Goal: Task Accomplishment & Management: Use online tool/utility

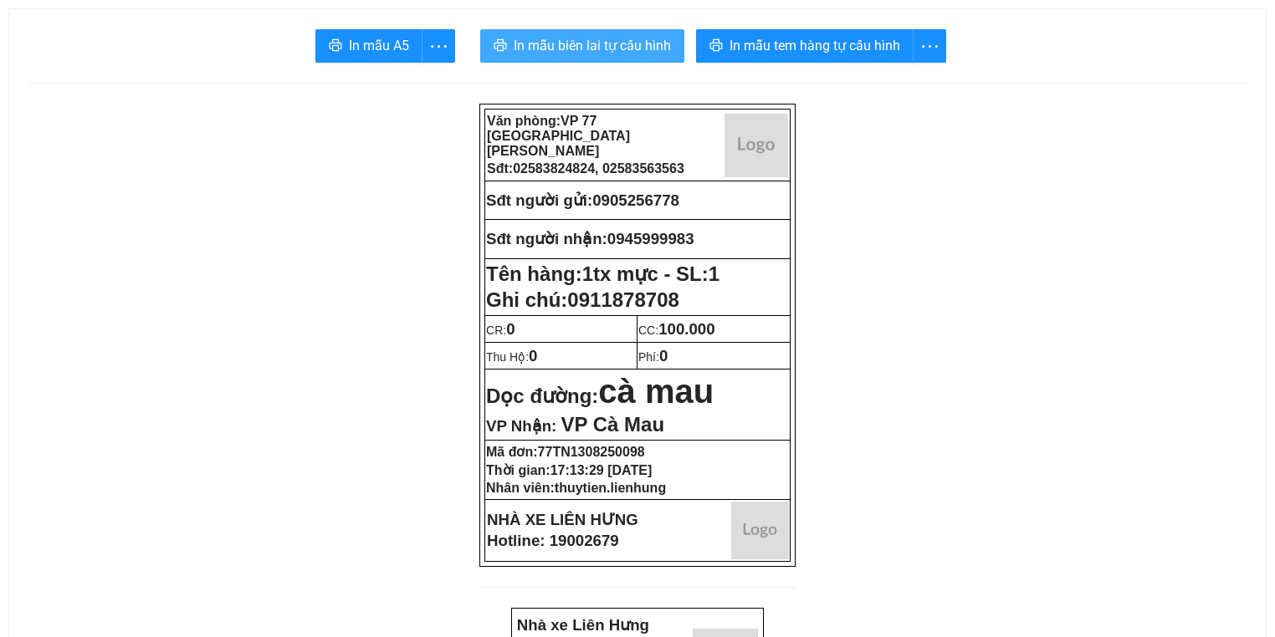
click at [540, 45] on span "In mẫu biên lai tự cấu hình" at bounding box center [592, 45] width 157 height 21
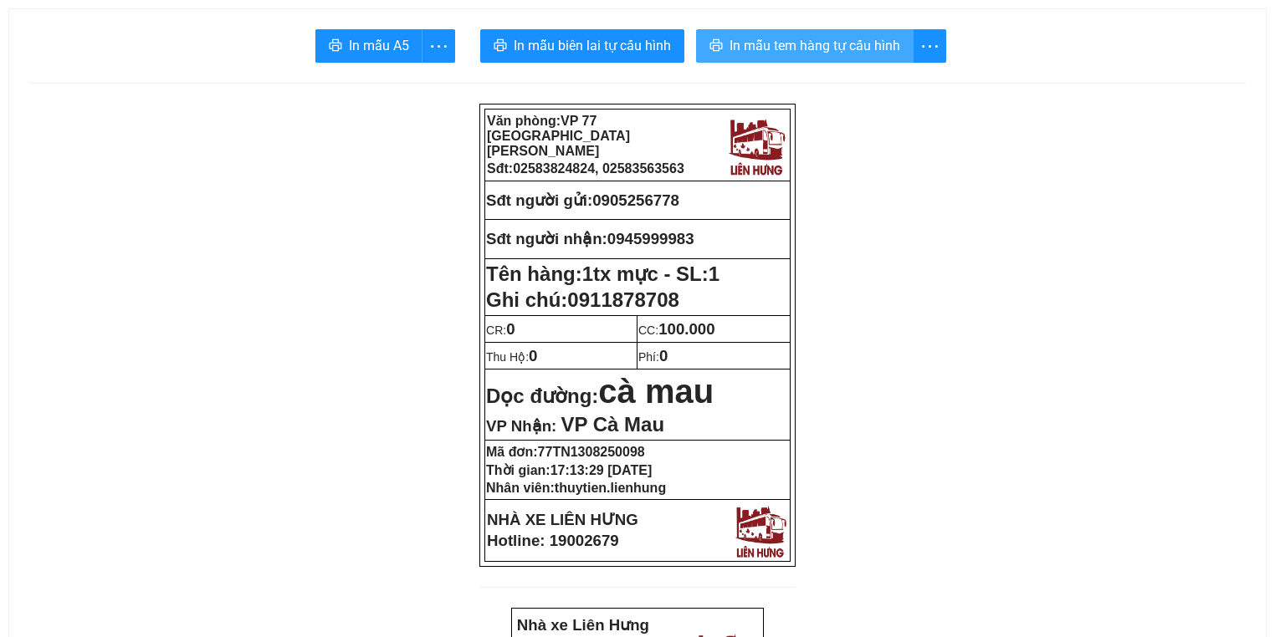
click at [801, 53] on span "In mẫu tem hàng tự cấu hình" at bounding box center [814, 45] width 171 height 21
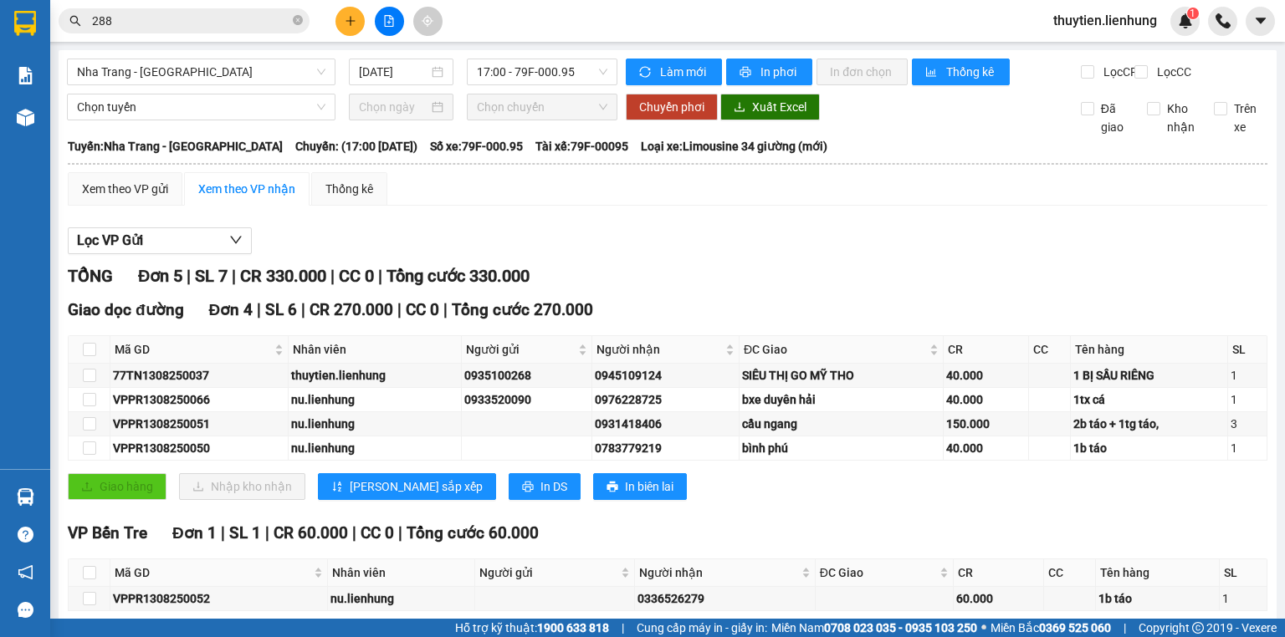
click at [510, 18] on div "Kết quả tìm kiếm ( 149 ) Bộ lọc Mã ĐH Trạng thái Món hàng Thu hộ Tổng cước Chưa…" at bounding box center [642, 21] width 1285 height 42
click at [223, 54] on div "Nha Trang - Duyên Hải 13/08/2025 17:00 - 79F-000.95 Làm mới In phơi In đơn chọn…" at bounding box center [668, 369] width 1218 height 639
click at [226, 62] on span "Nha Trang - Duyên Hải" at bounding box center [201, 71] width 248 height 25
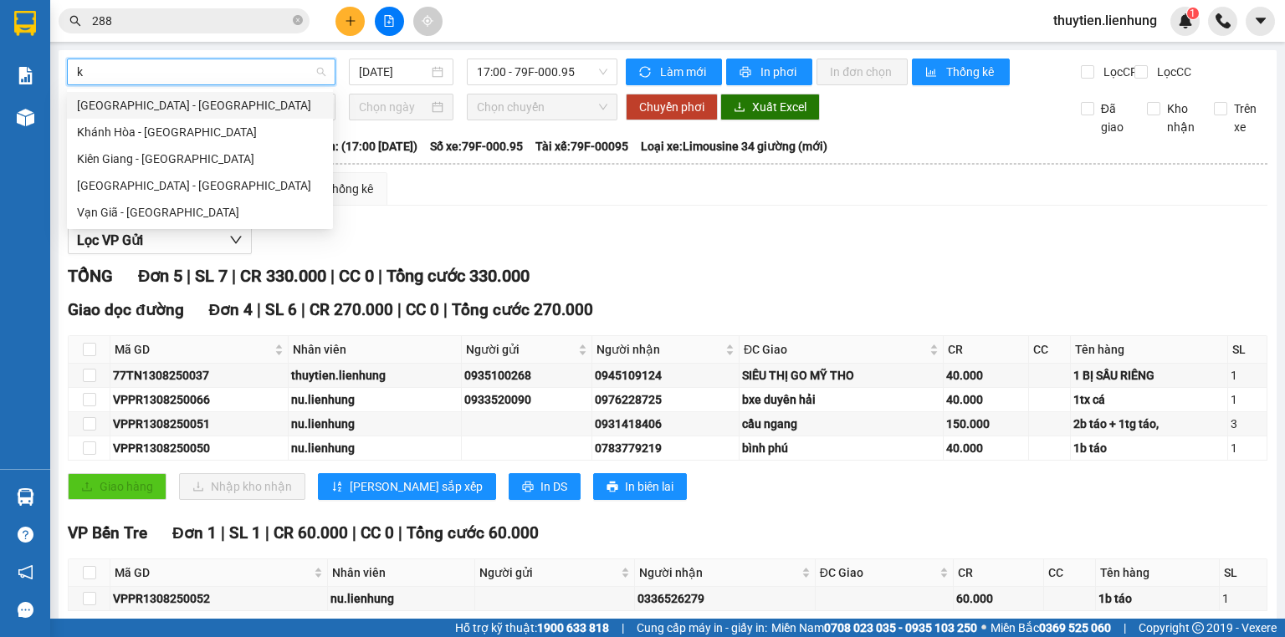
type input "ki"
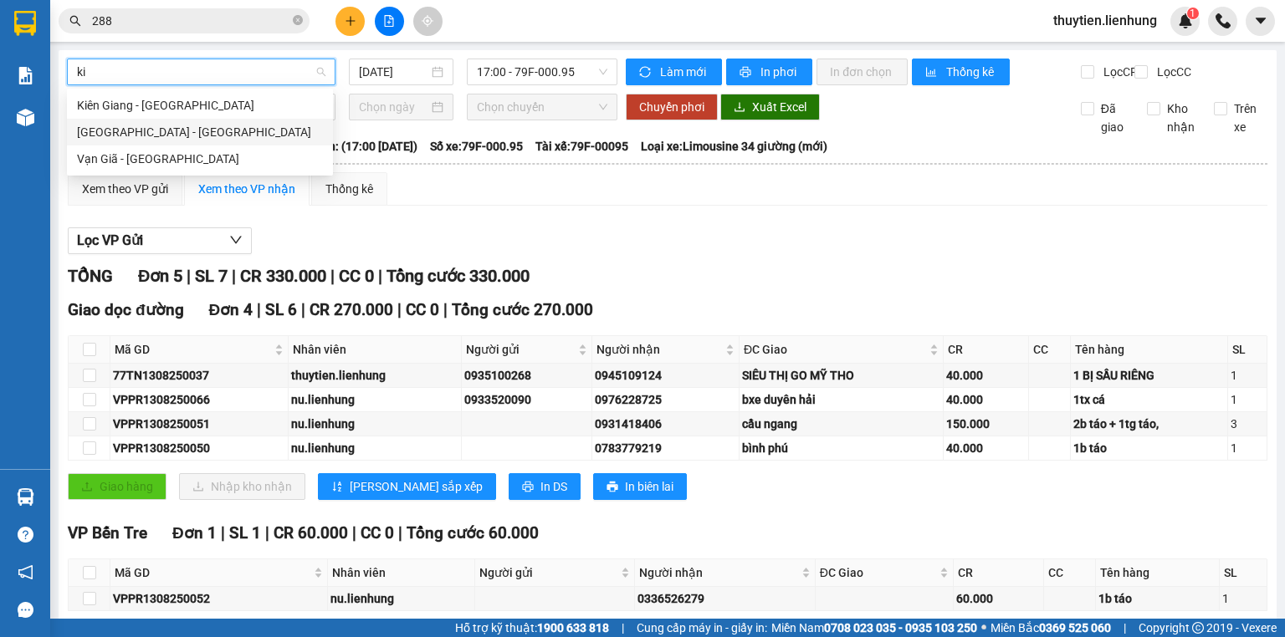
click at [177, 134] on div "Nha Trang - Kiên Giang" at bounding box center [200, 132] width 246 height 18
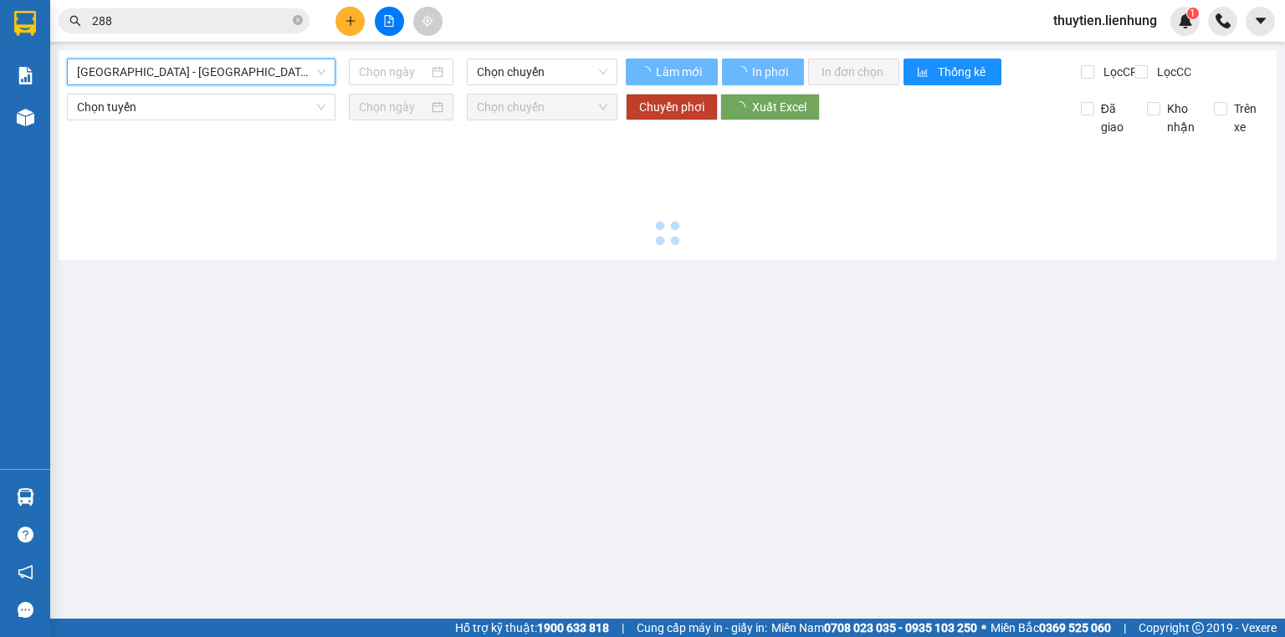
type input "13/08/2025"
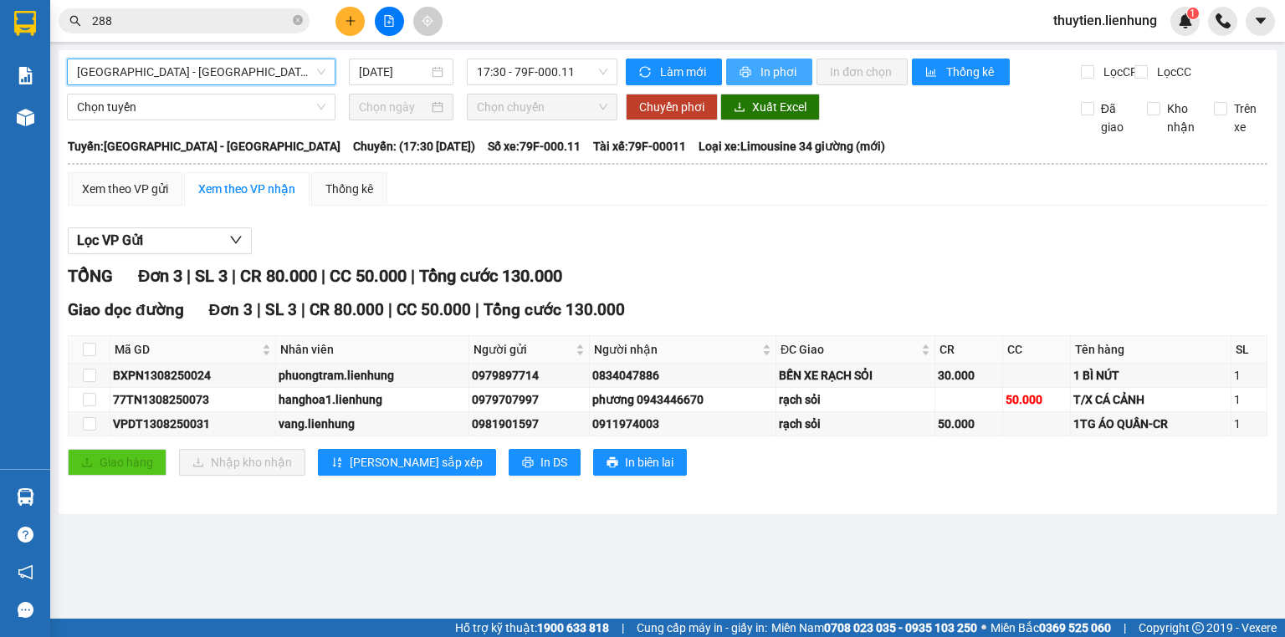
click at [758, 82] on button "In phơi" at bounding box center [769, 72] width 86 height 27
click at [187, 68] on span "Nha Trang - Kiên Giang" at bounding box center [201, 71] width 248 height 25
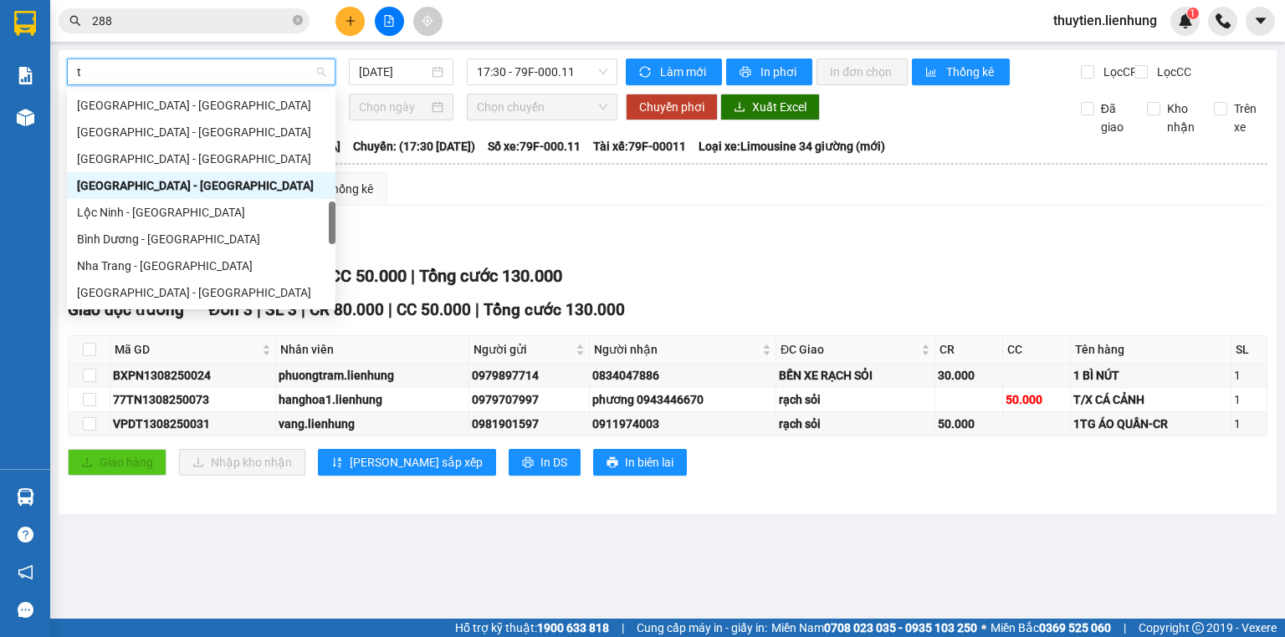
type input "ti"
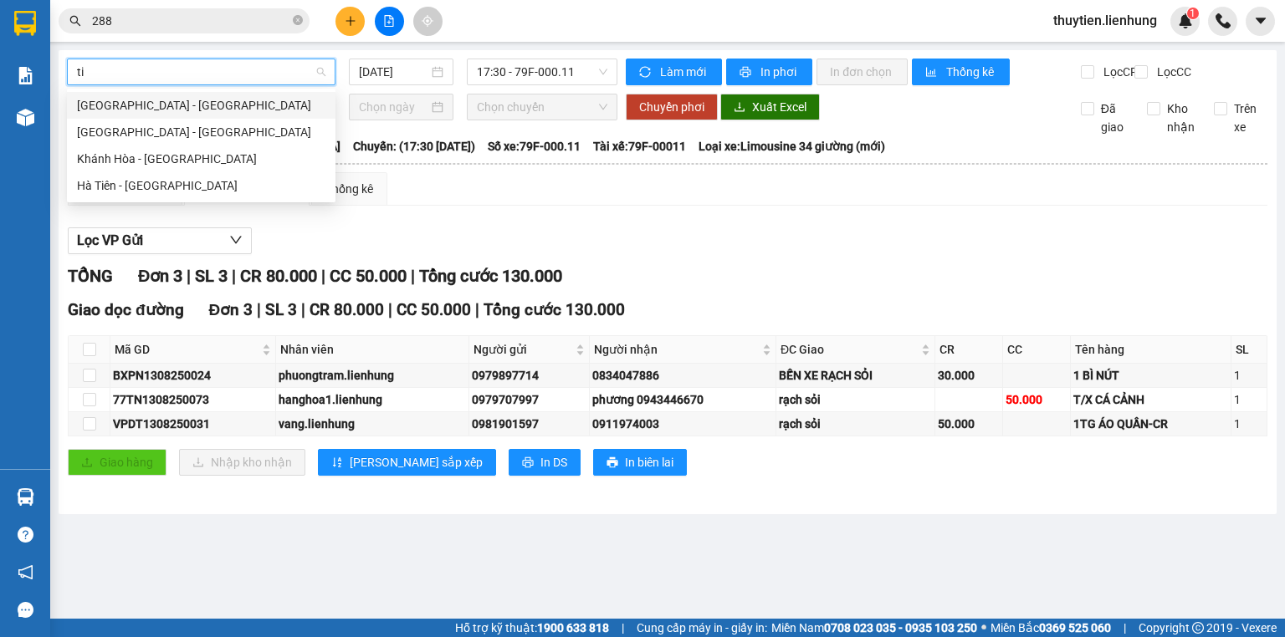
scroll to position [0, 0]
click at [166, 157] on div "Khánh Hòa - Tịnh Biên" at bounding box center [201, 159] width 248 height 18
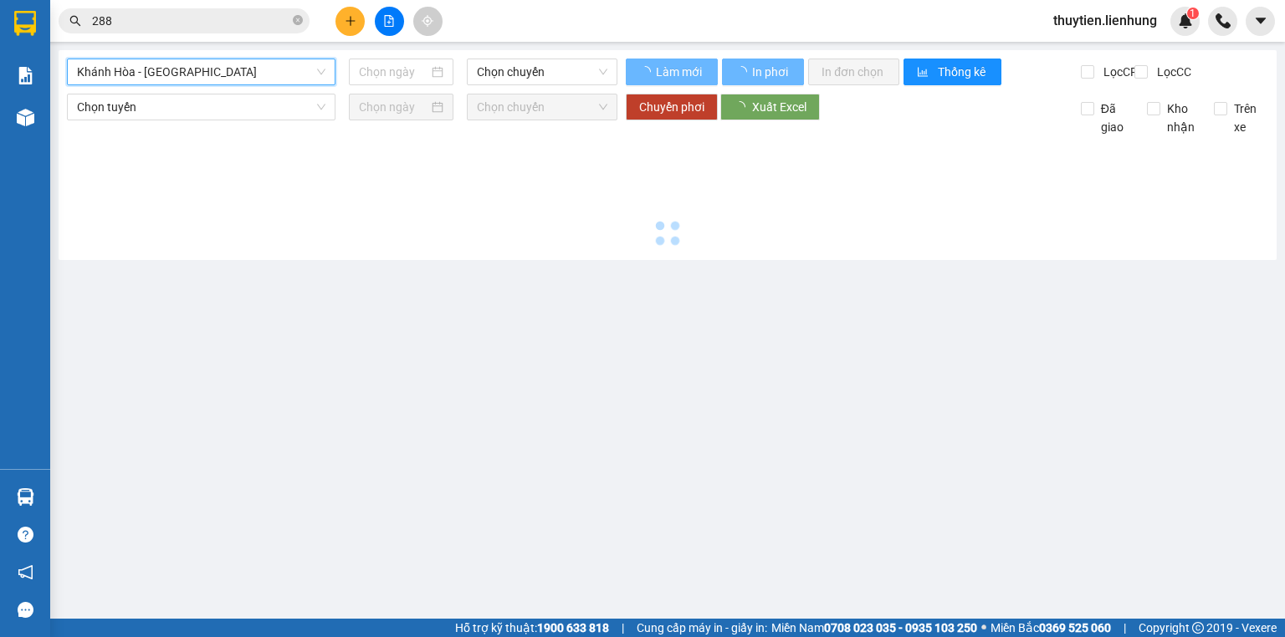
type input "13/08/2025"
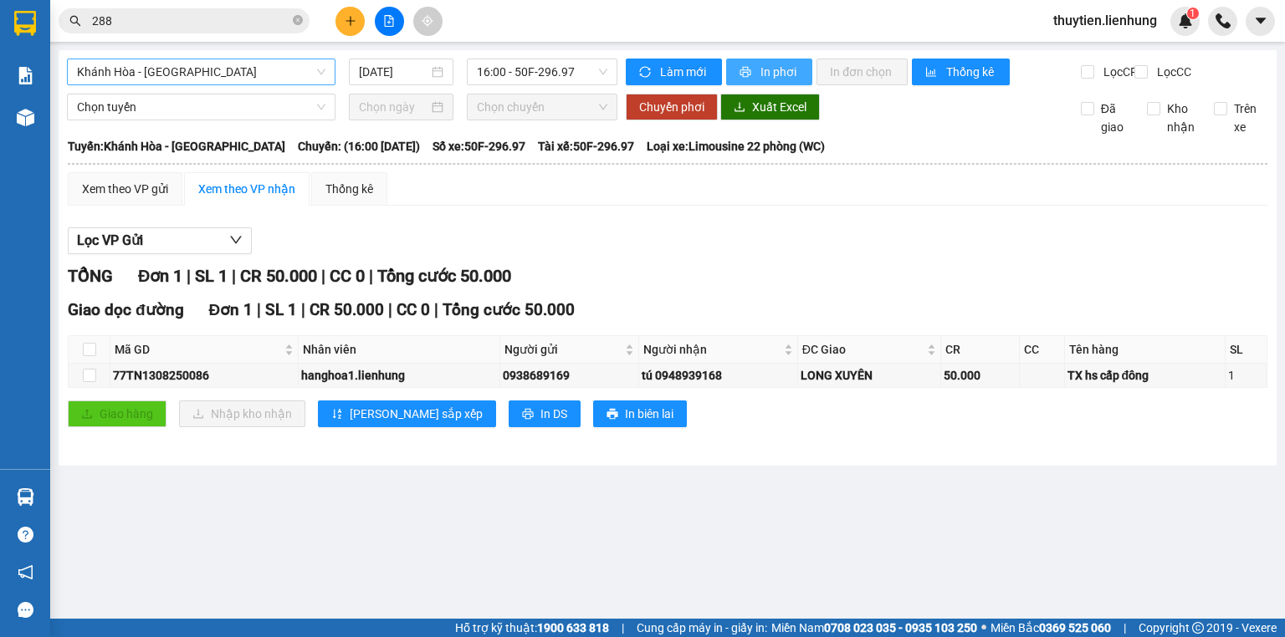
click at [749, 69] on icon "printer" at bounding box center [746, 72] width 12 height 12
click at [310, 59] on div "Khánh Hòa - Tịnh Biên" at bounding box center [201, 72] width 269 height 27
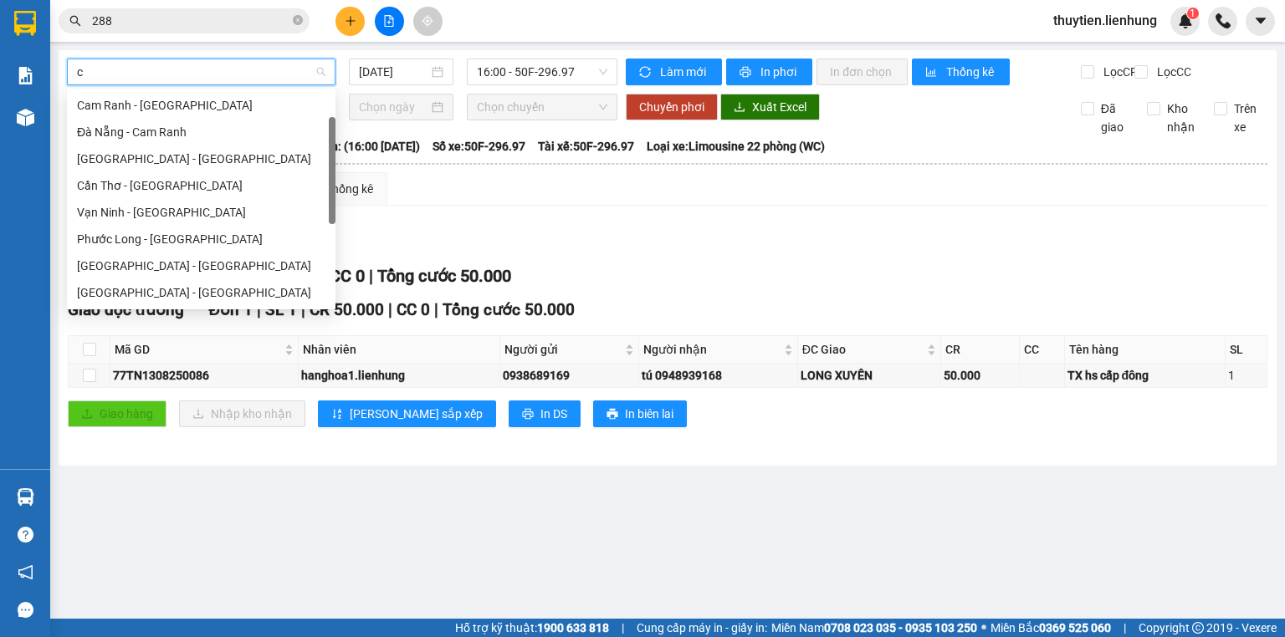
type input "ca"
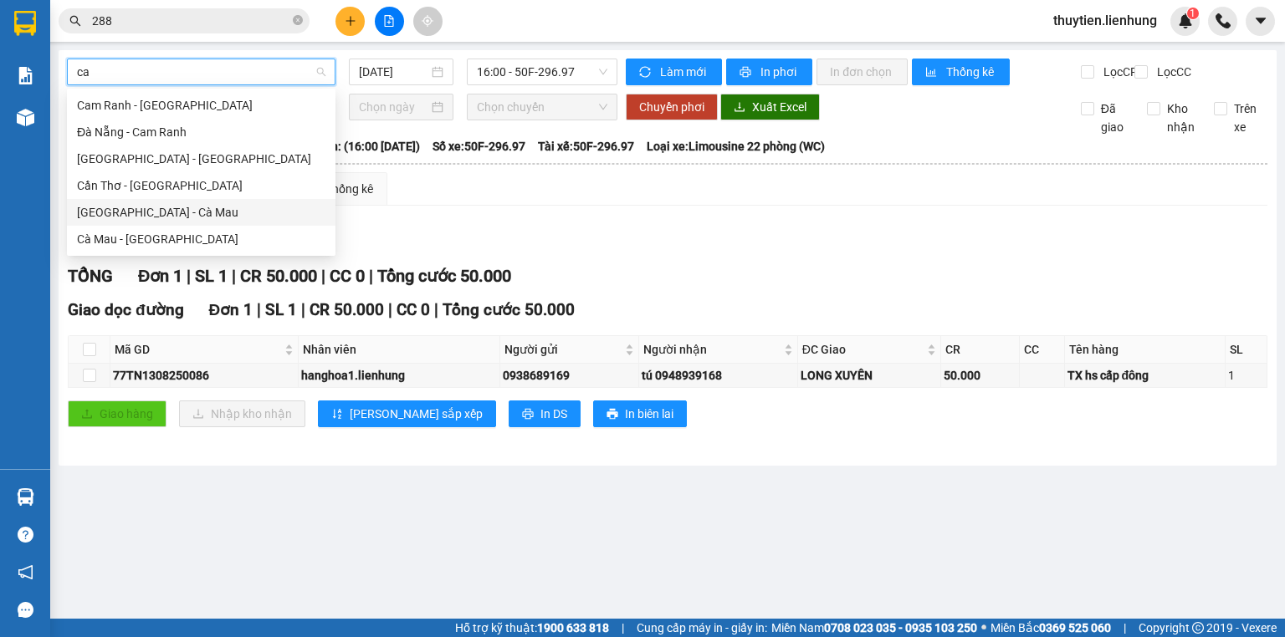
click at [197, 209] on div "Nha Trang - Cà Mau" at bounding box center [201, 212] width 248 height 18
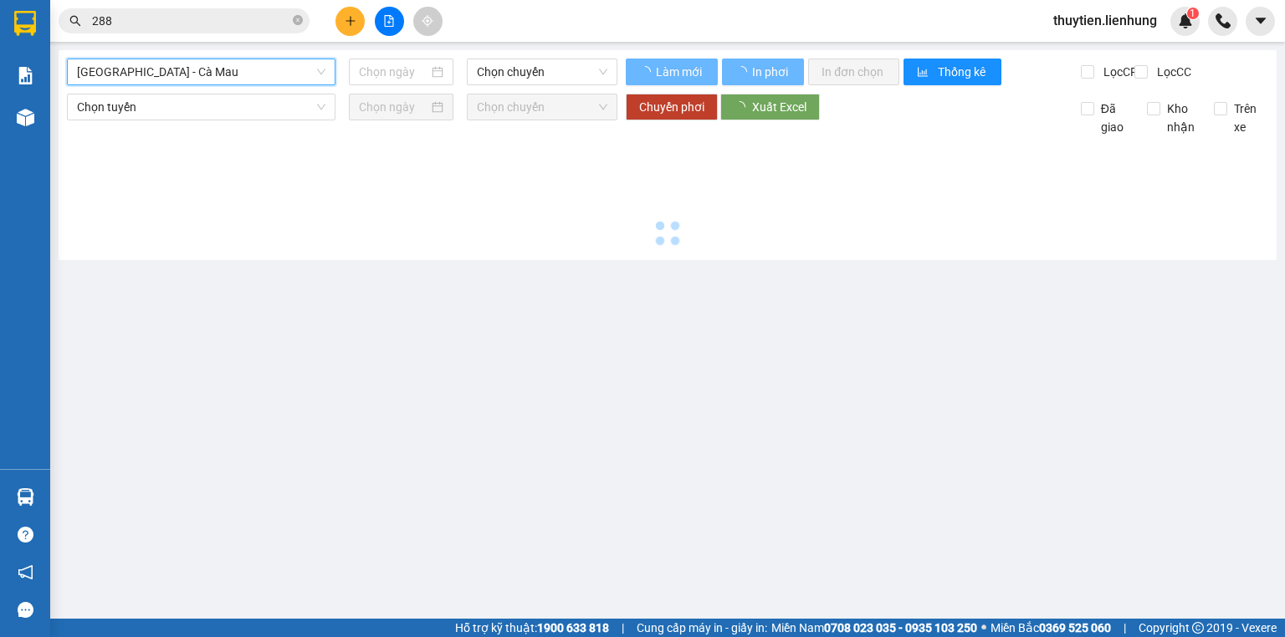
type input "13/08/2025"
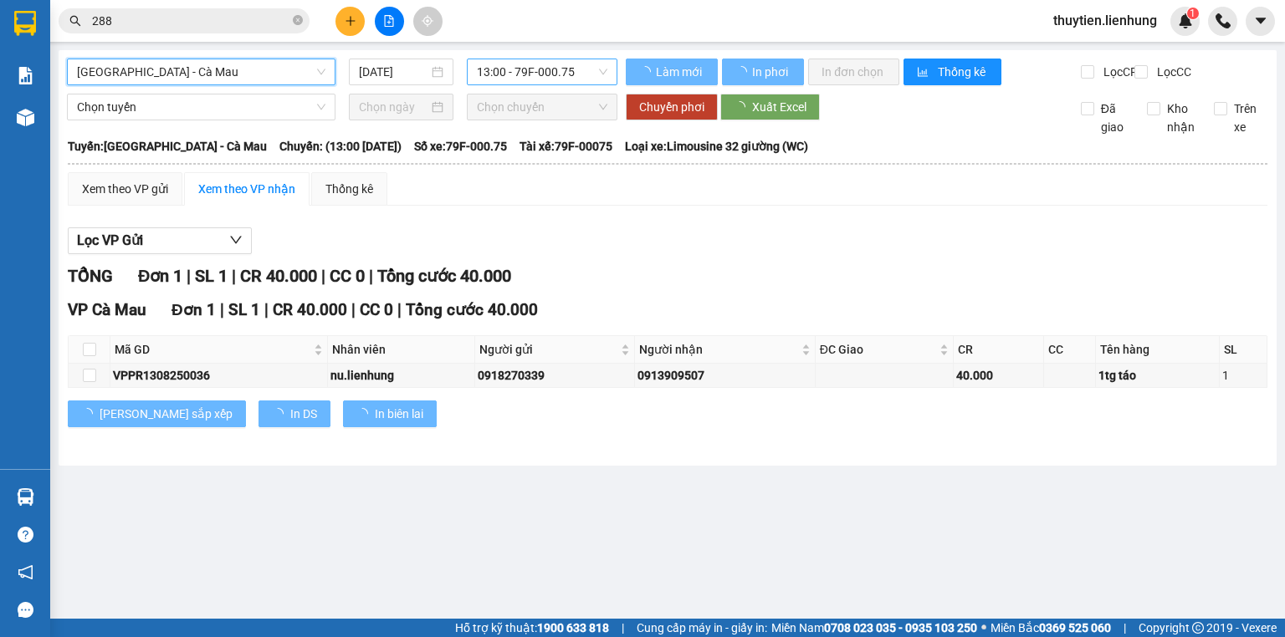
click at [555, 81] on span "13:00 - 79F-000.75" at bounding box center [542, 71] width 131 height 25
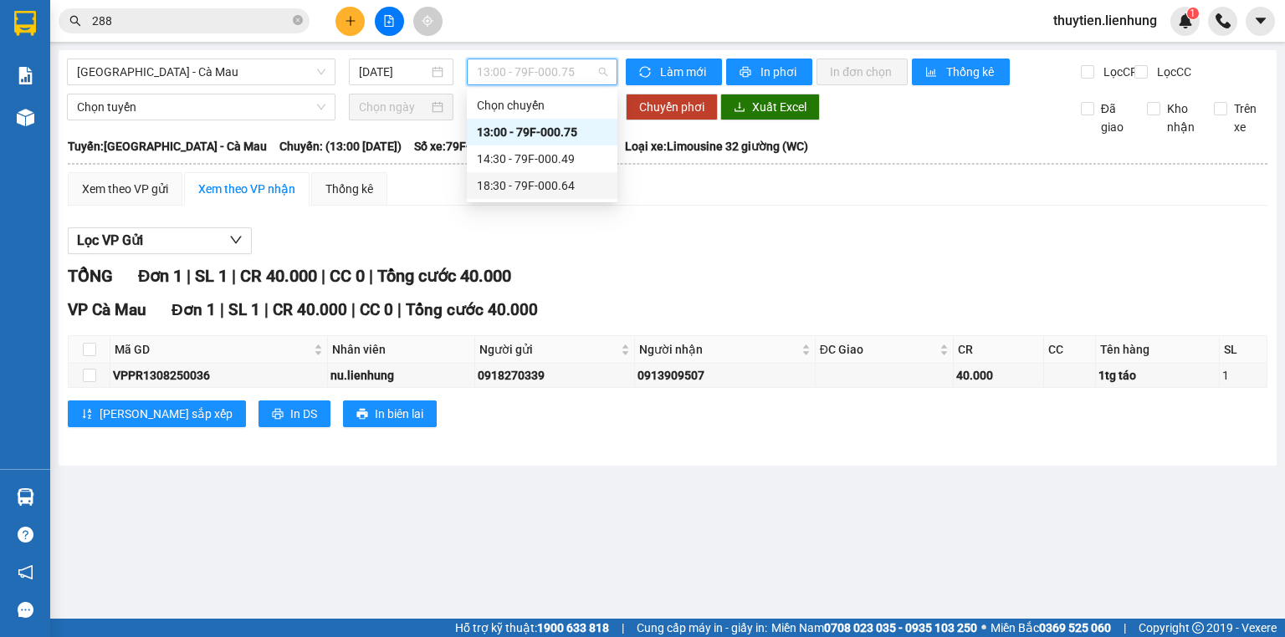
click at [527, 186] on div "18:30 - 79F-000.64" at bounding box center [542, 186] width 131 height 18
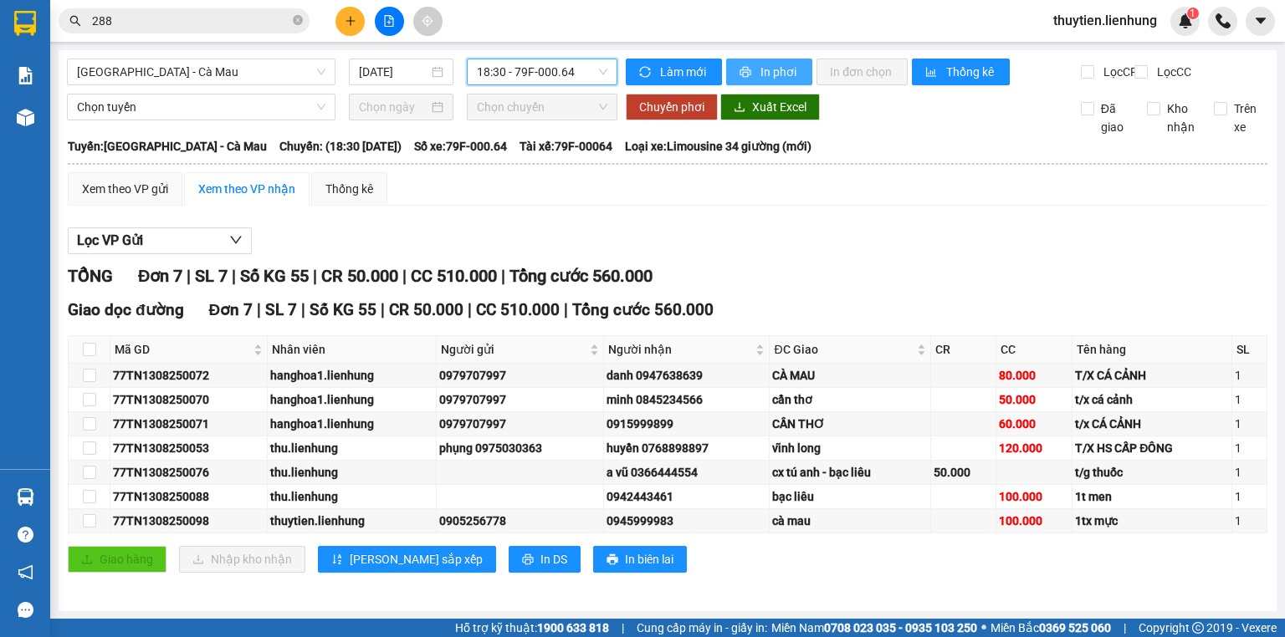
click at [780, 69] on span "In phơi" at bounding box center [779, 72] width 38 height 18
click at [506, 6] on div "Kết quả tìm kiếm ( 149 ) Bộ lọc Mã ĐH Trạng thái Món hàng Thu hộ Tổng cước Chưa…" at bounding box center [642, 21] width 1285 height 42
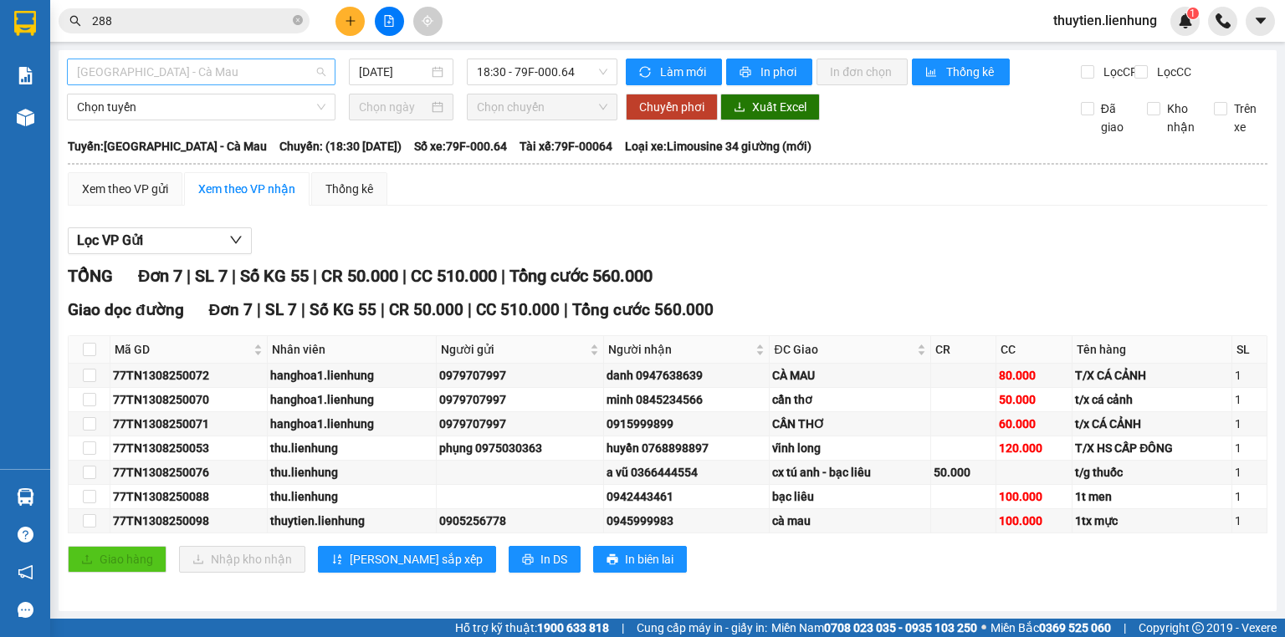
click at [192, 61] on span "Nha Trang - Cà Mau" at bounding box center [201, 71] width 248 height 25
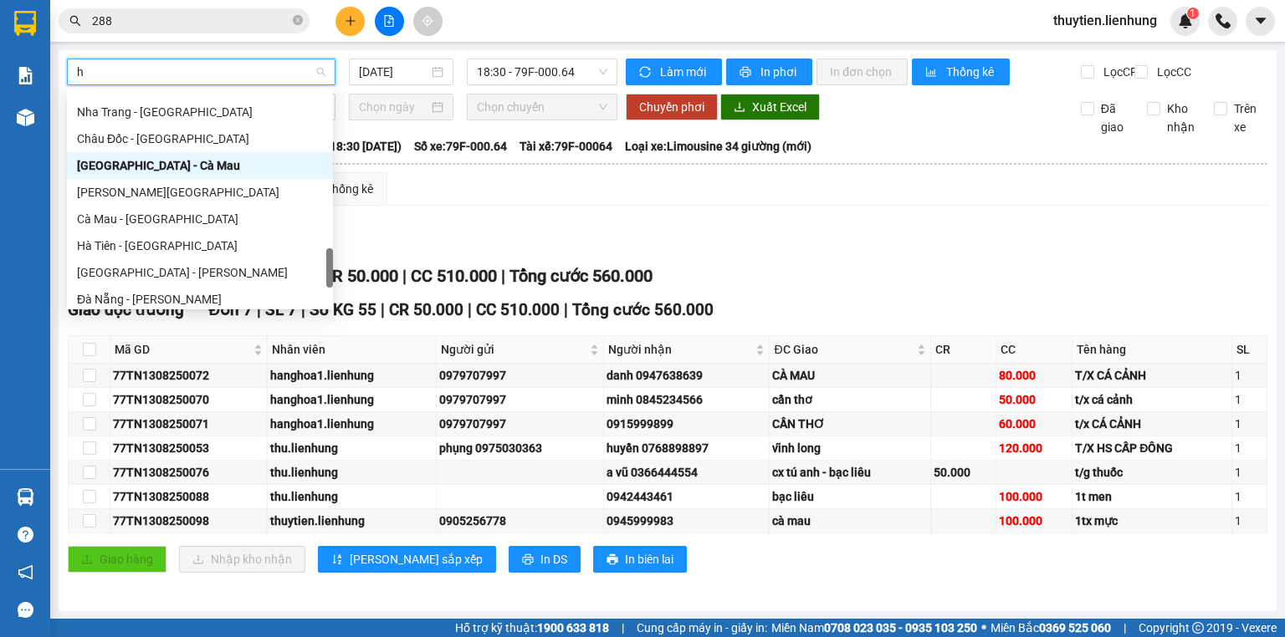
type input "hu"
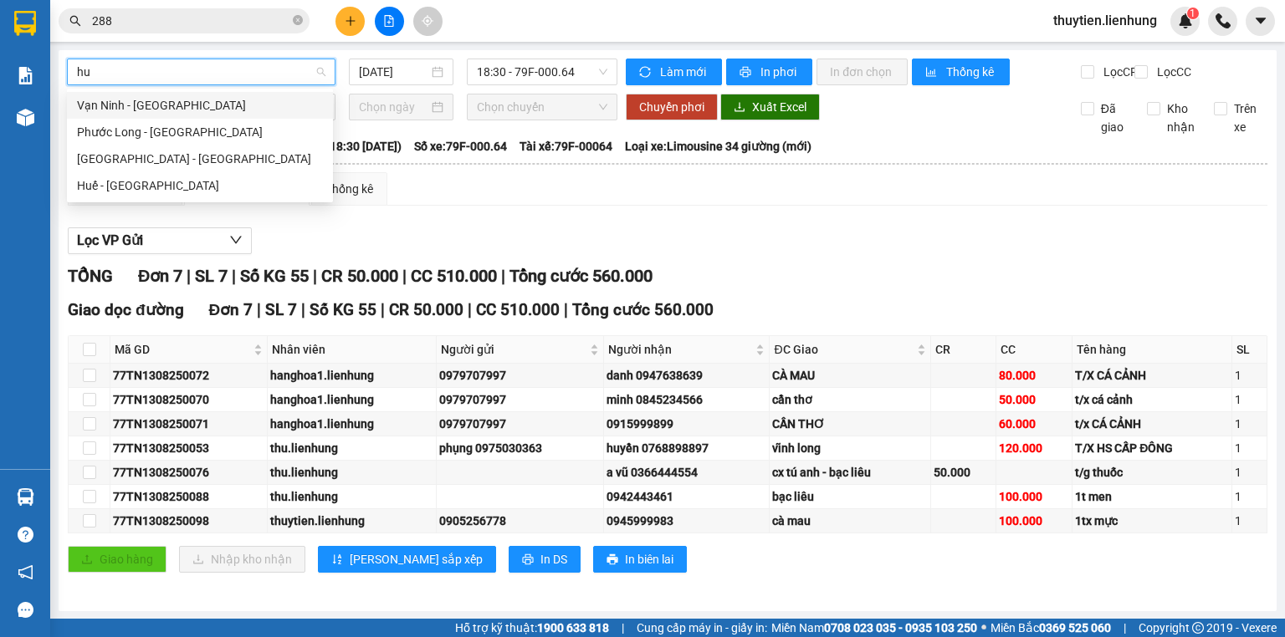
scroll to position [0, 0]
click at [182, 151] on div "Nha Trang - Huế" at bounding box center [200, 159] width 246 height 18
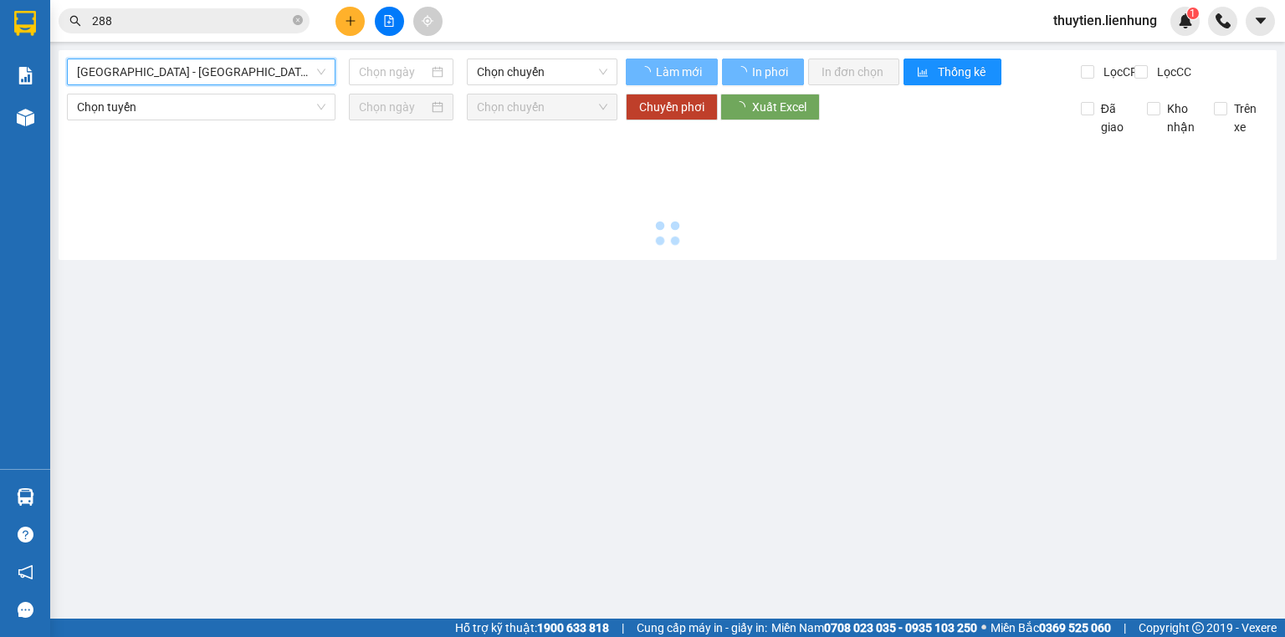
type input "13/08/2025"
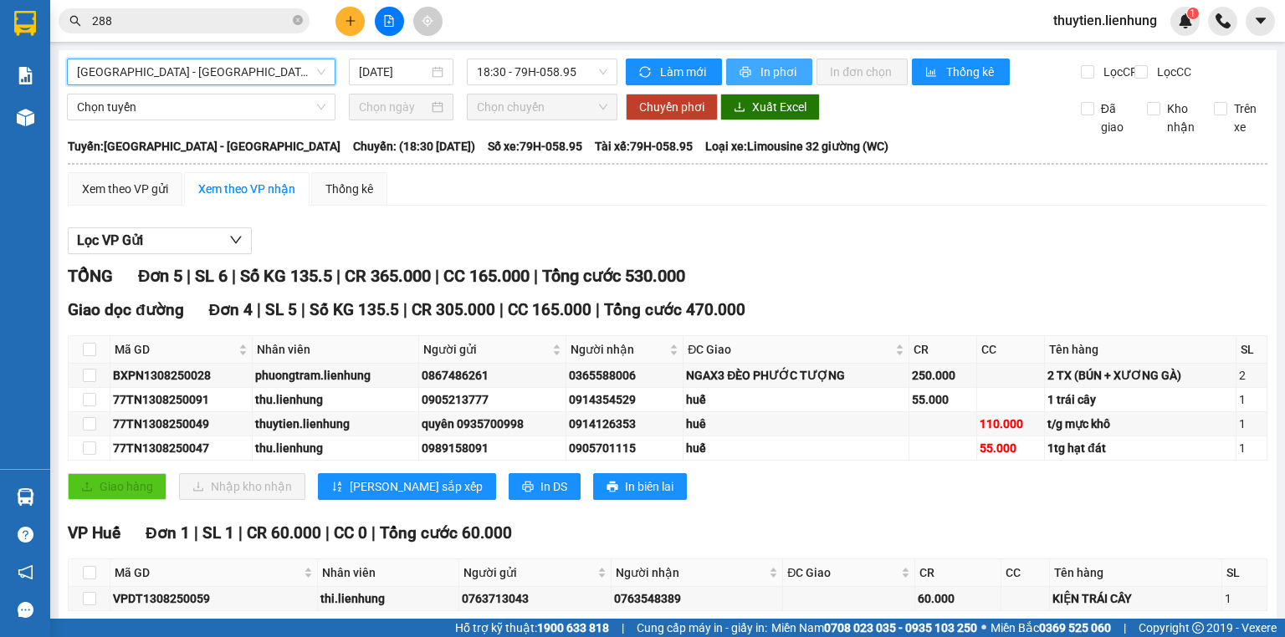
click at [760, 70] on span "In phơi" at bounding box center [779, 72] width 38 height 18
click at [607, 231] on div "Xem theo VP gửi Xem theo VP nhận Thống kê Lọc VP Gửi TỔNG Đơn 5 | SL 6 | Số KG…" at bounding box center [668, 421] width 1200 height 499
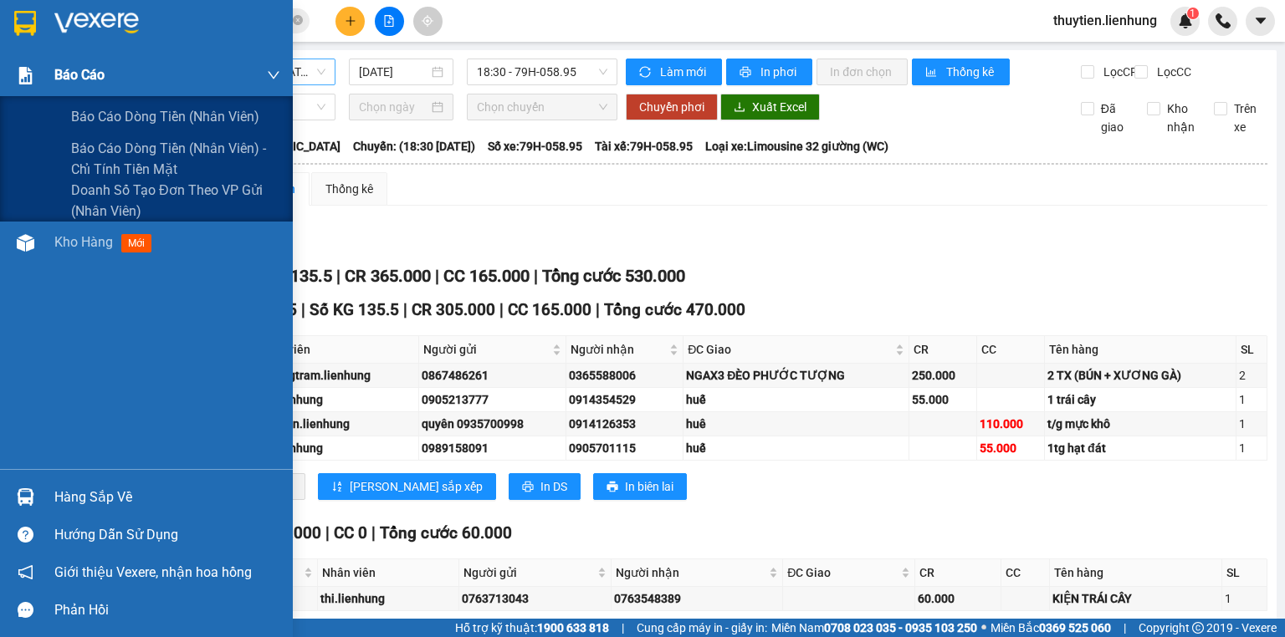
click at [12, 61] on div at bounding box center [25, 75] width 29 height 29
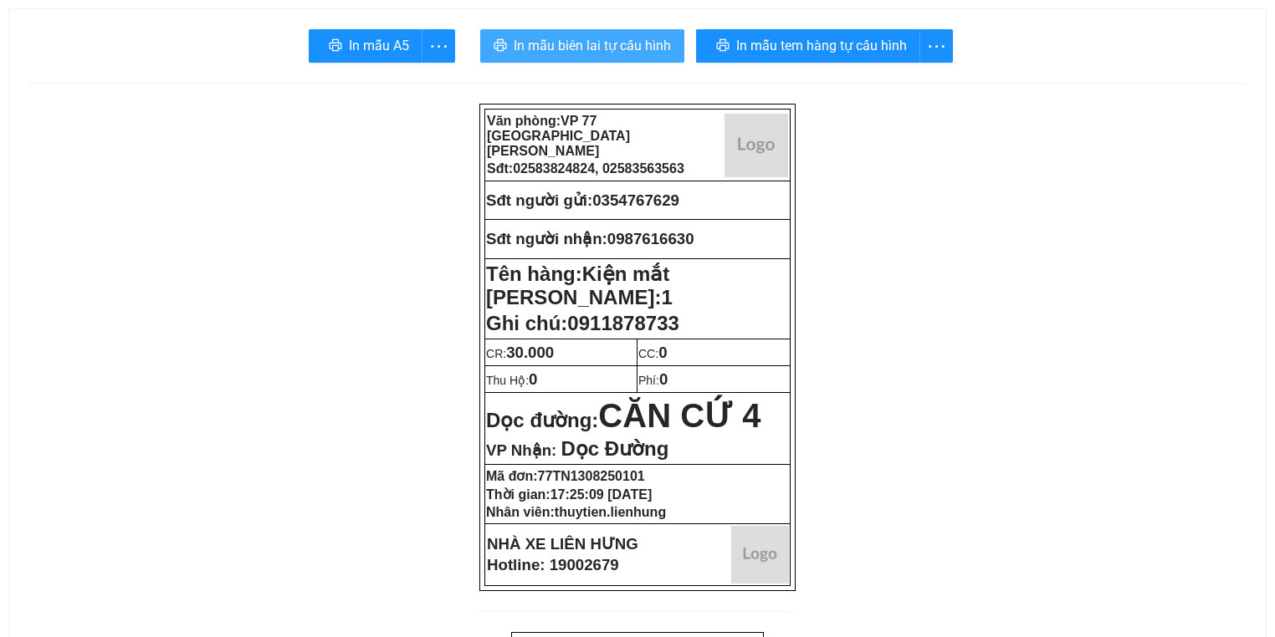
click at [656, 60] on button "In mẫu biên lai tự cấu hình" at bounding box center [582, 45] width 204 height 33
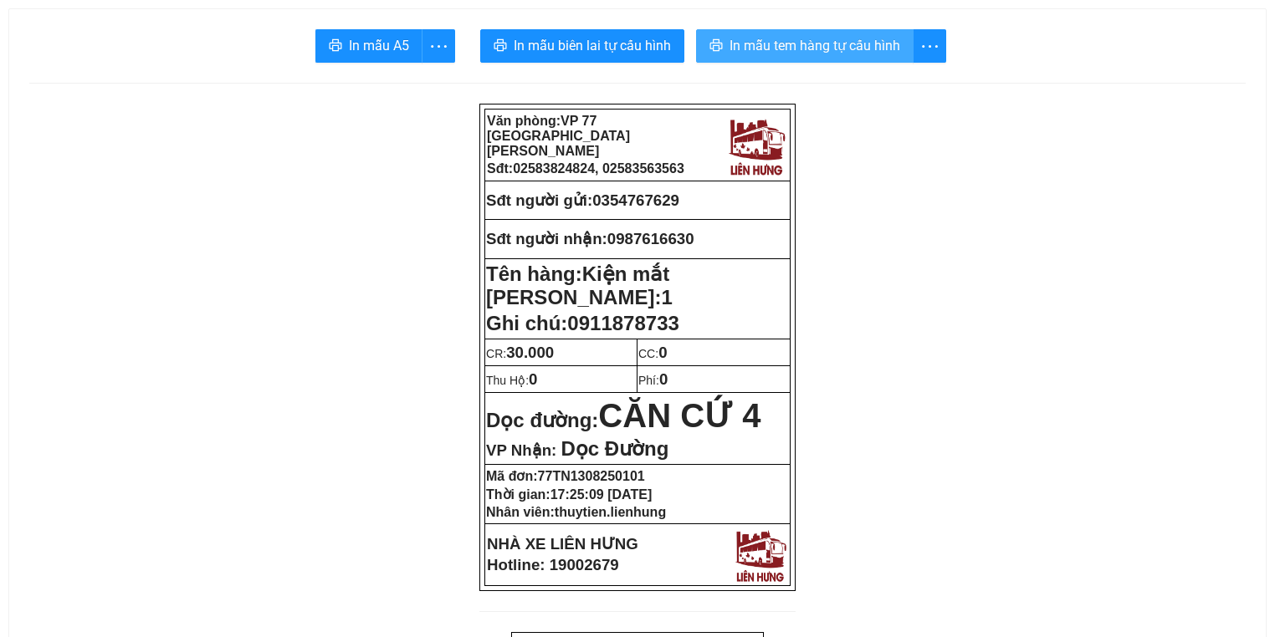
click at [876, 48] on span "In mẫu tem hàng tự cấu hình" at bounding box center [814, 45] width 171 height 21
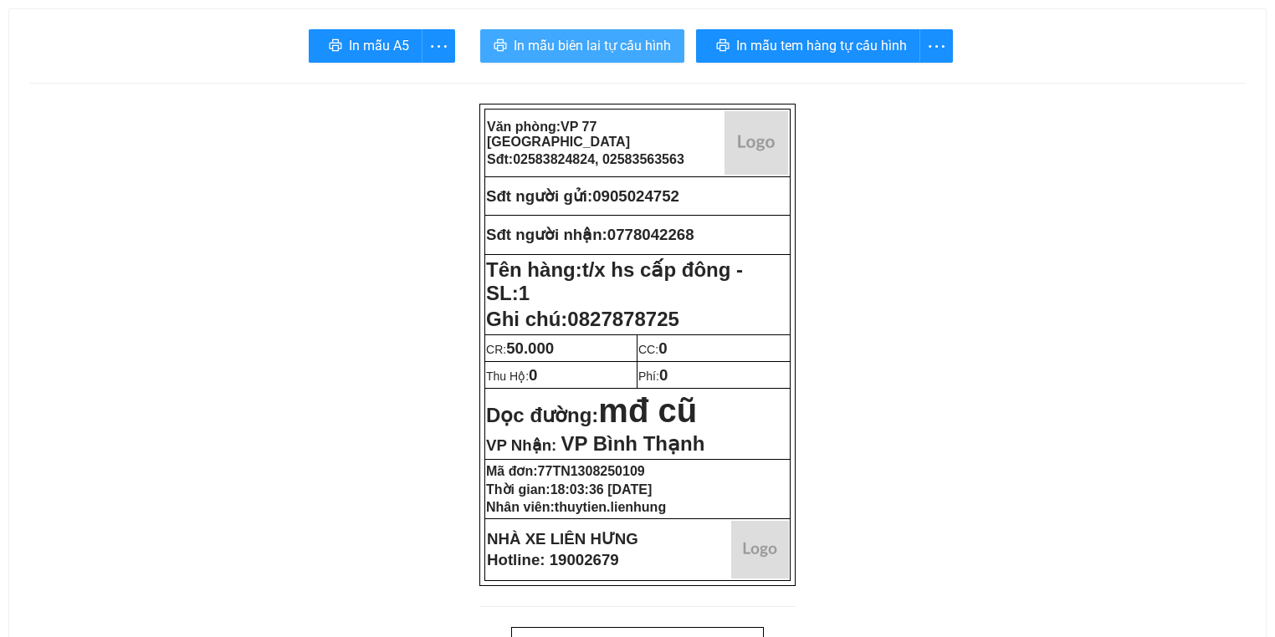
click at [623, 55] on span "In mẫu biên lai tự cấu hình" at bounding box center [592, 45] width 157 height 21
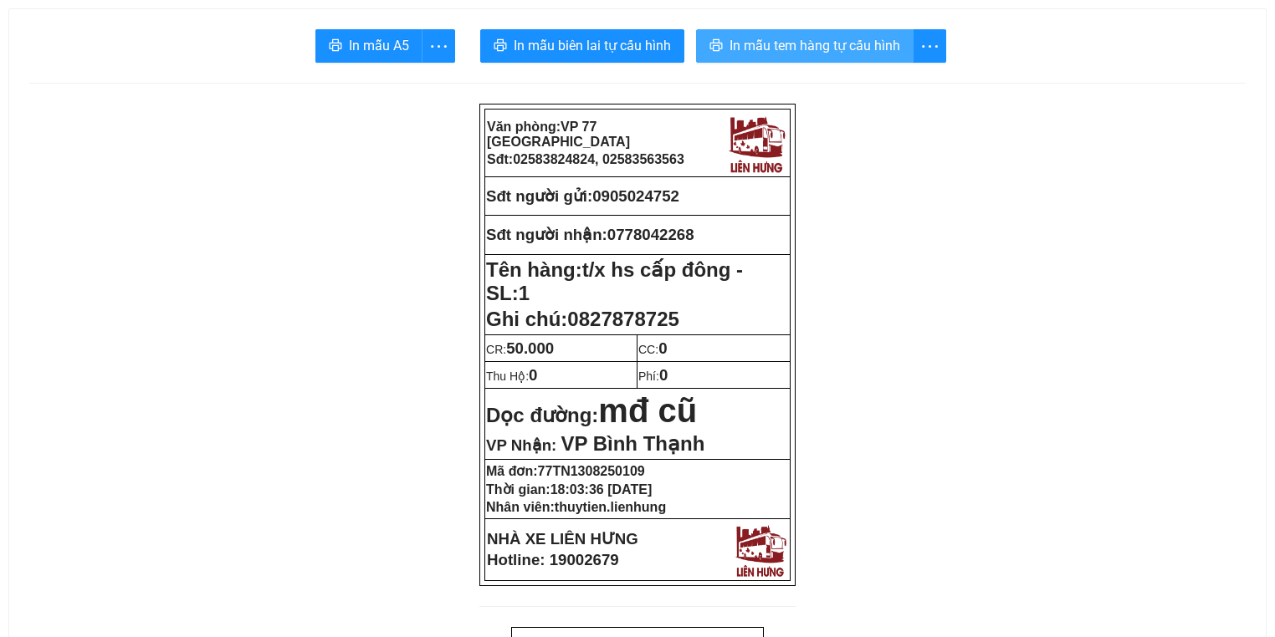
click at [801, 54] on span "In mẫu tem hàng tự cấu hình" at bounding box center [814, 45] width 171 height 21
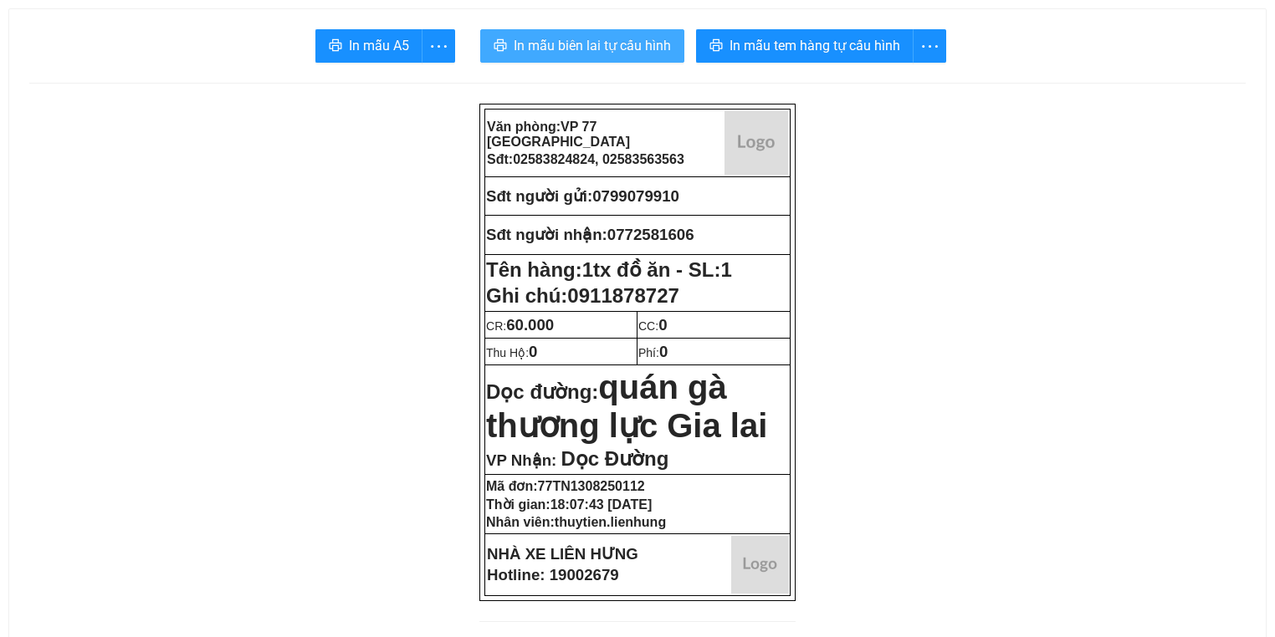
click at [494, 35] on button "In mẫu biên lai tự cấu hình" at bounding box center [582, 45] width 204 height 33
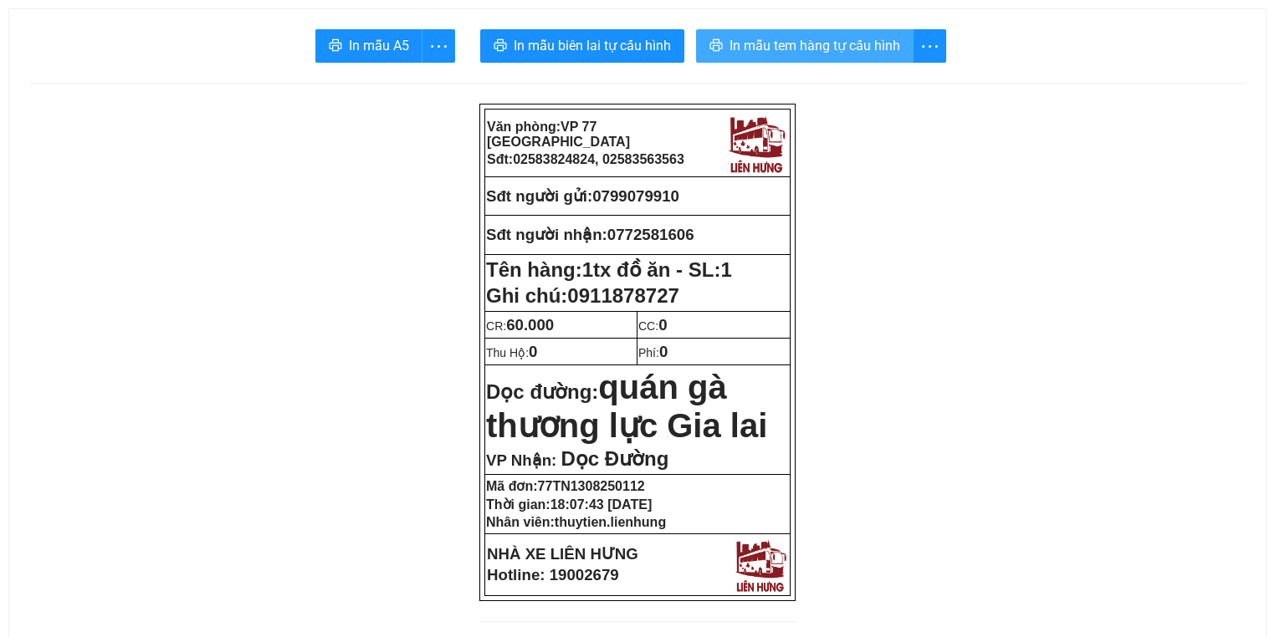
click at [796, 40] on span "In mẫu tem hàng tự cấu hình" at bounding box center [814, 45] width 171 height 21
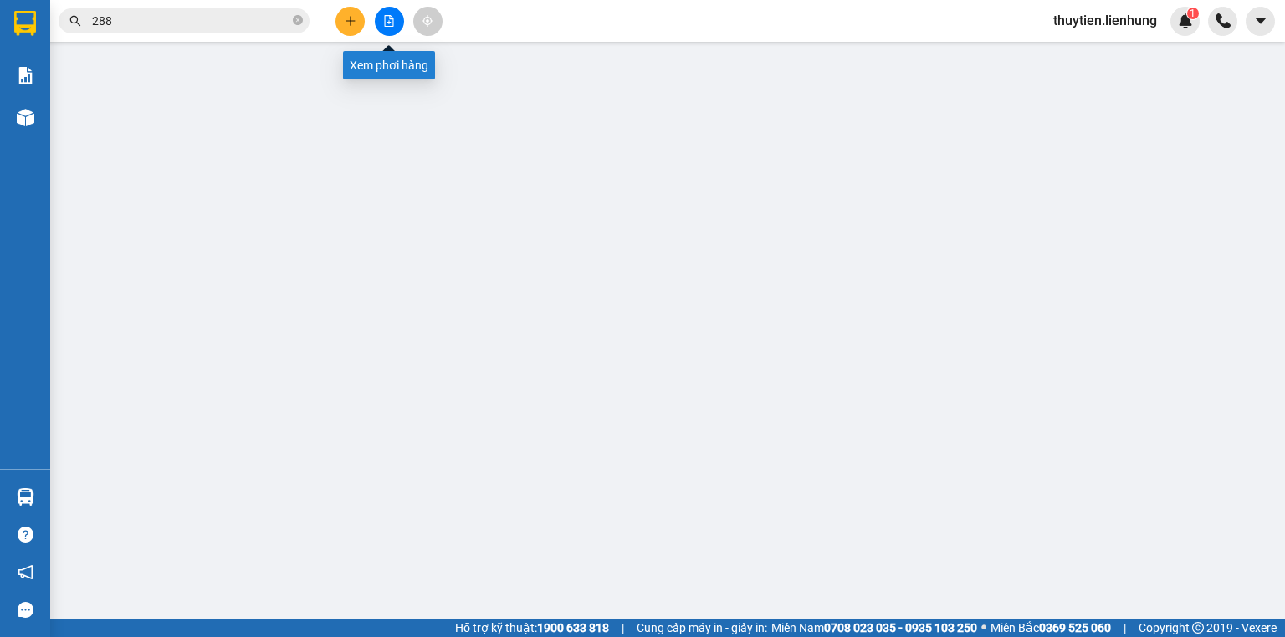
click at [396, 23] on button at bounding box center [389, 21] width 29 height 29
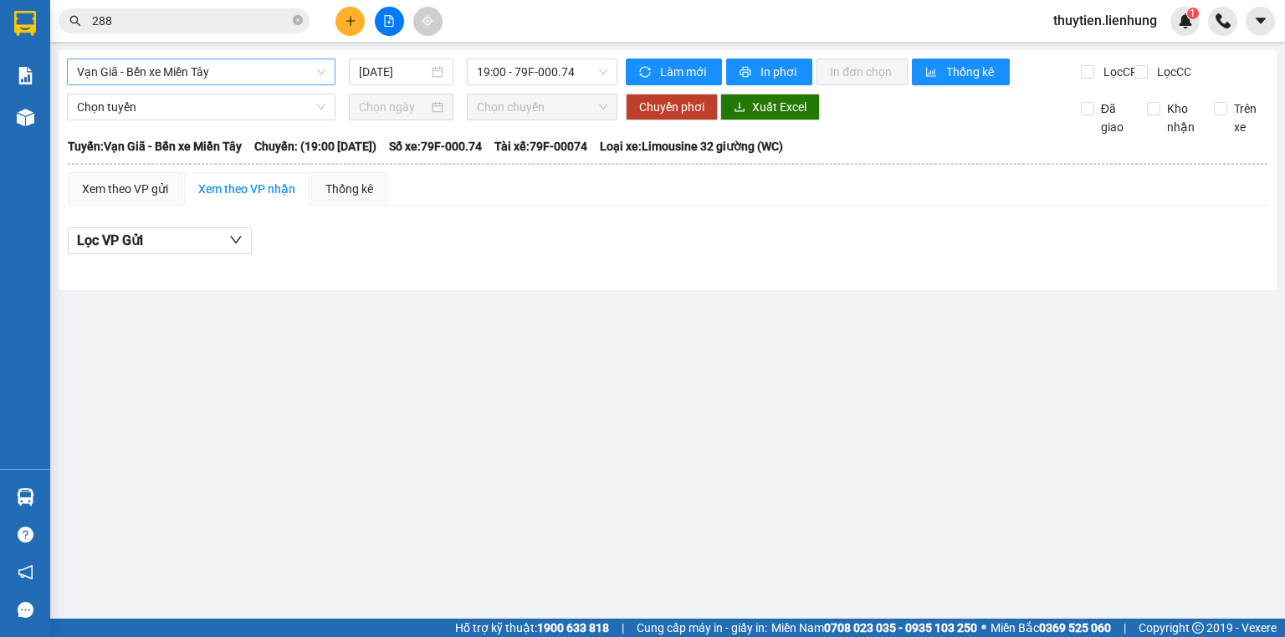
click at [256, 73] on span "Vạn Giã - Bến xe Miền Tây" at bounding box center [201, 71] width 248 height 25
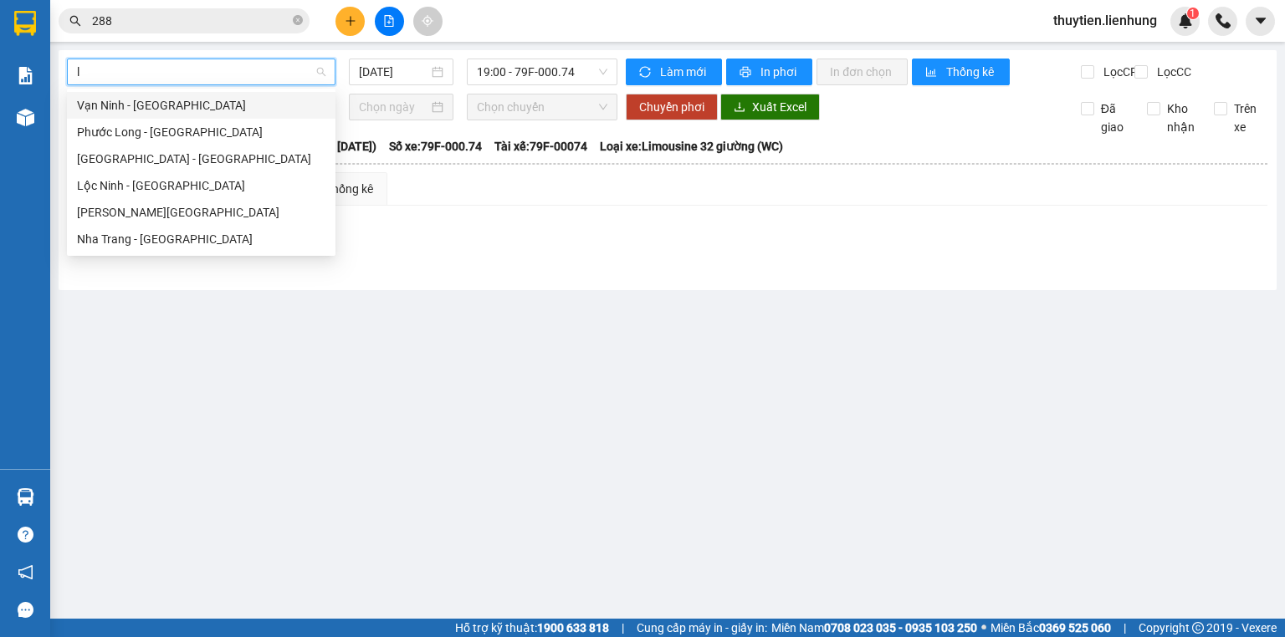
type input "lo"
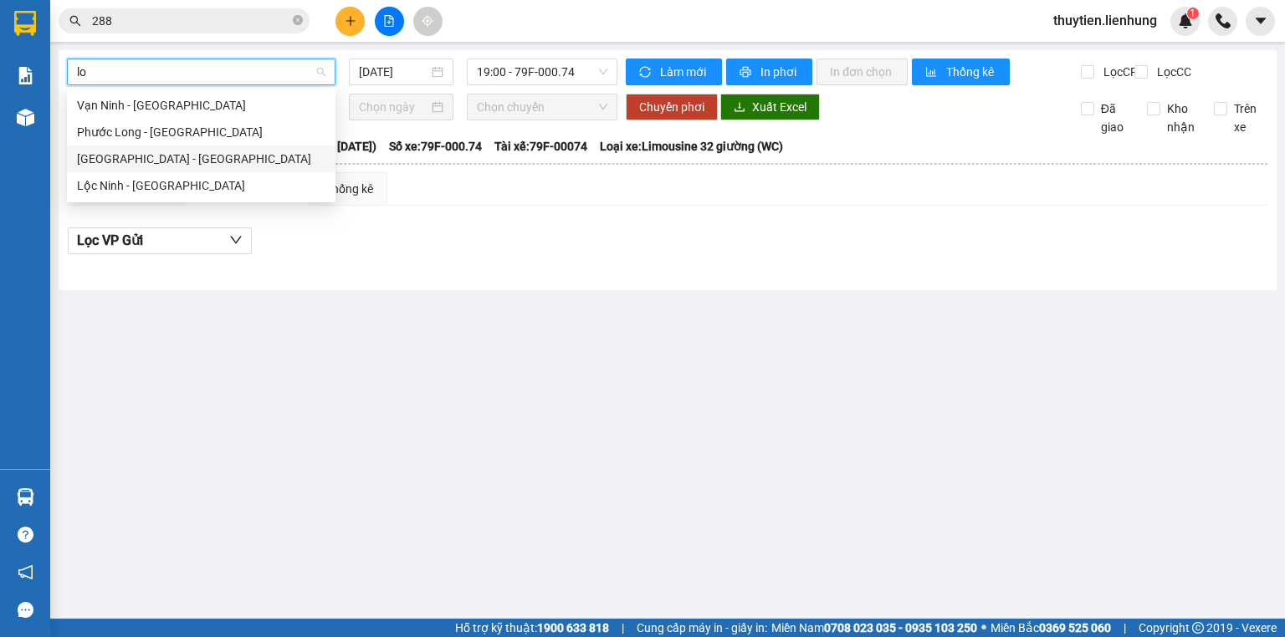
click at [178, 158] on div "Nha Trang - Lộc Ninh" at bounding box center [201, 159] width 248 height 18
type input "13/08/2025"
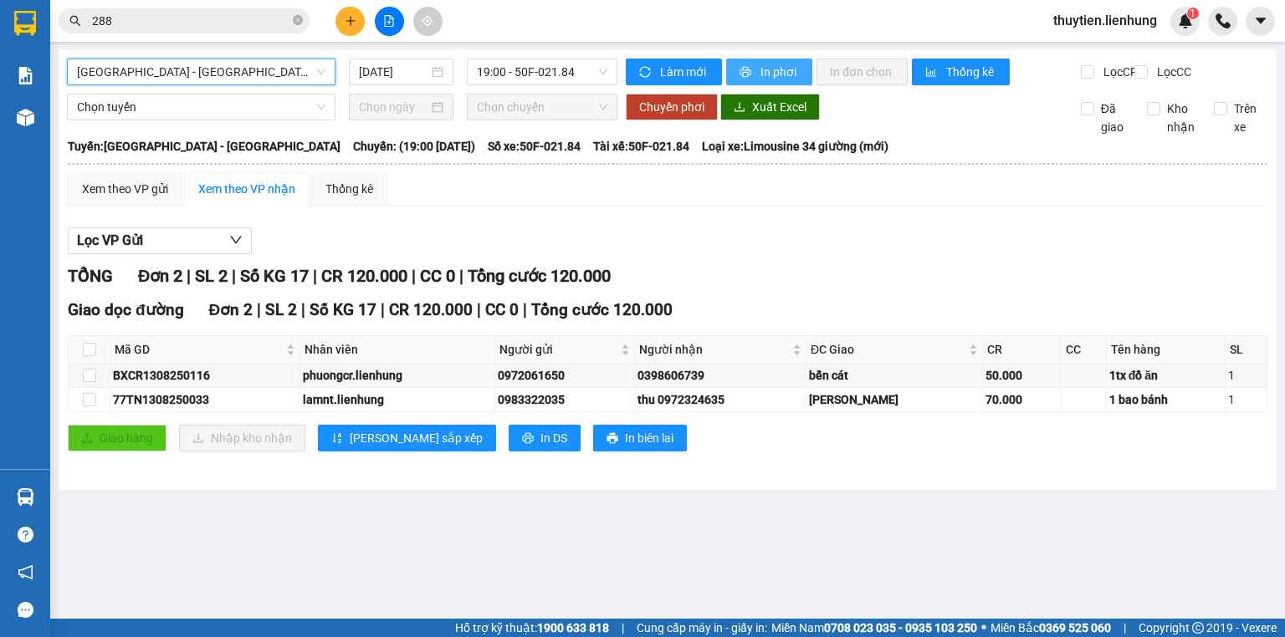
click at [781, 83] on button "In phơi" at bounding box center [769, 72] width 86 height 27
click at [526, 54] on div "Nha Trang - Lộc Ninh 13/08/2025 19:00 - 50F-021.84 Làm mới In phơi In đơn chọn …" at bounding box center [668, 270] width 1218 height 440
click at [257, 72] on span "Nha Trang - Lộc Ninh" at bounding box center [201, 71] width 248 height 25
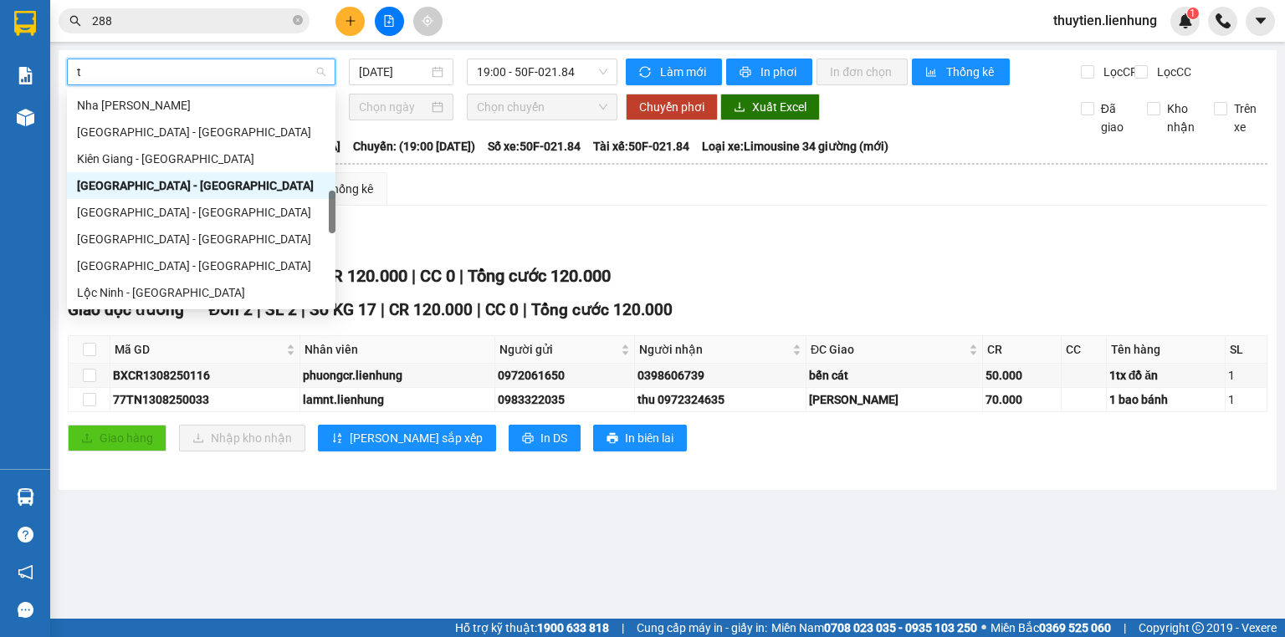
type input "ta"
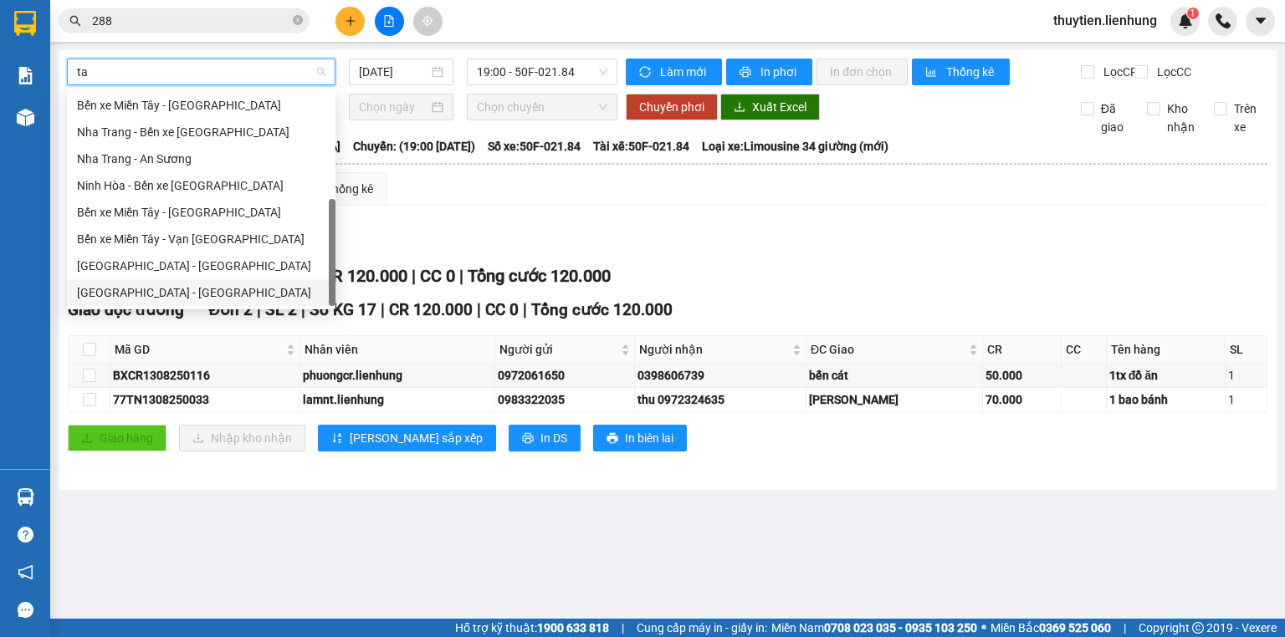
click at [202, 287] on div "Nha Trang - Tây Ninh" at bounding box center [201, 293] width 248 height 18
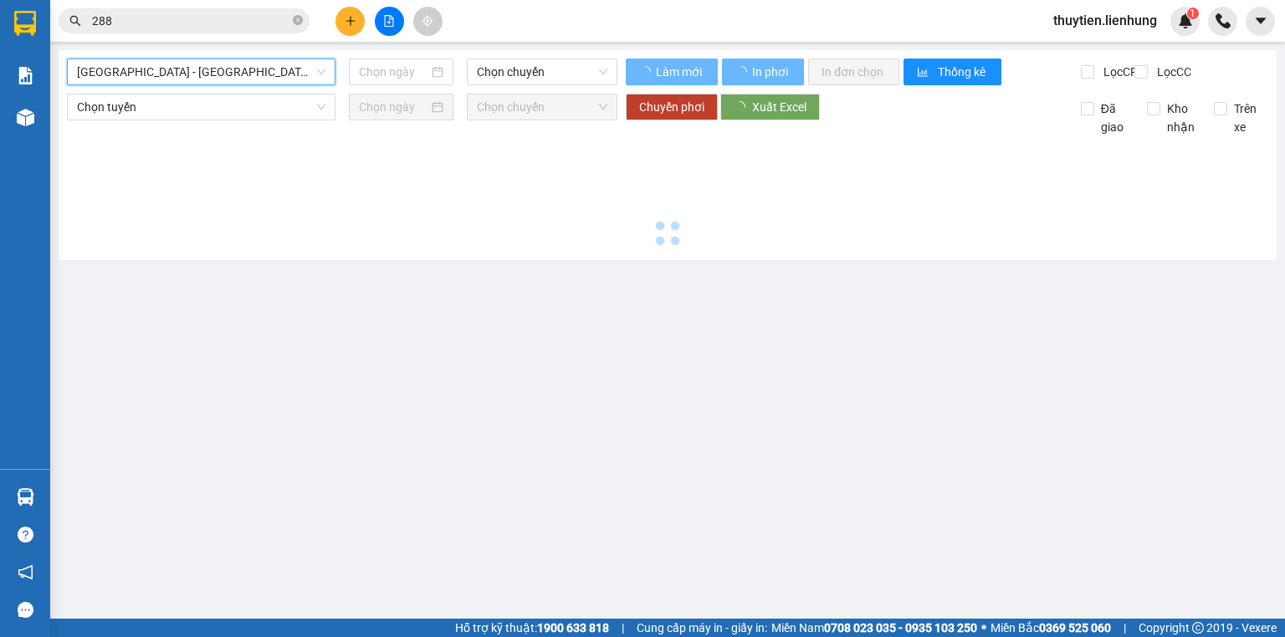
type input "13/08/2025"
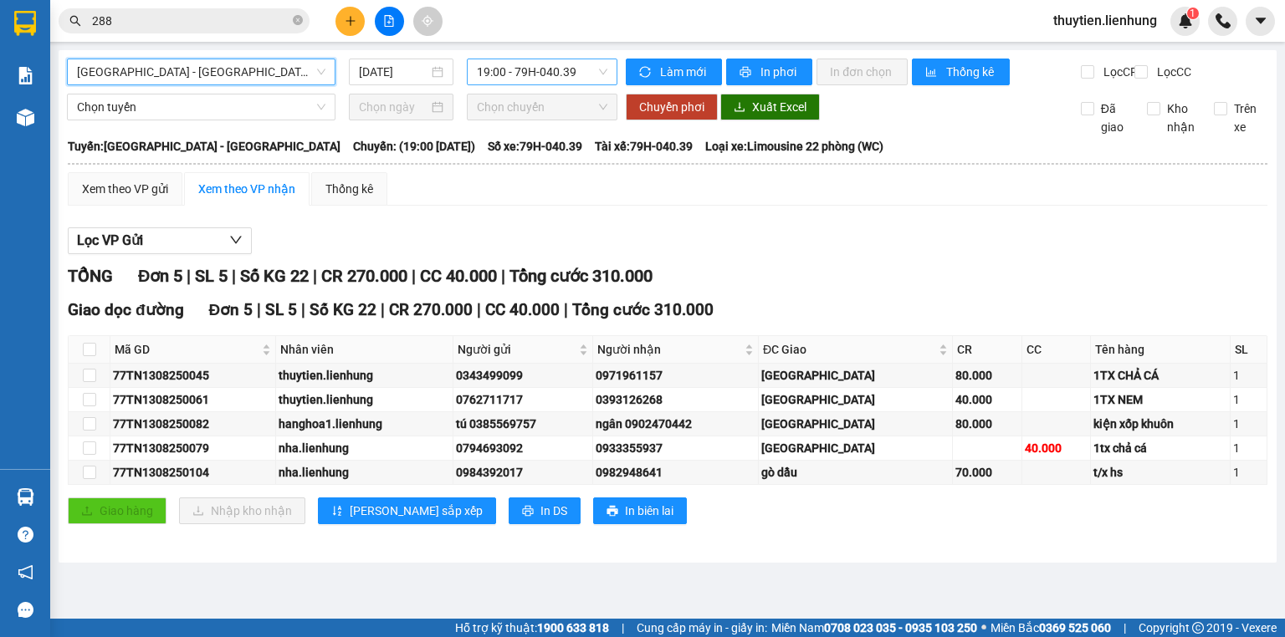
click at [513, 68] on span "19:00 - 79H-040.39" at bounding box center [542, 71] width 131 height 25
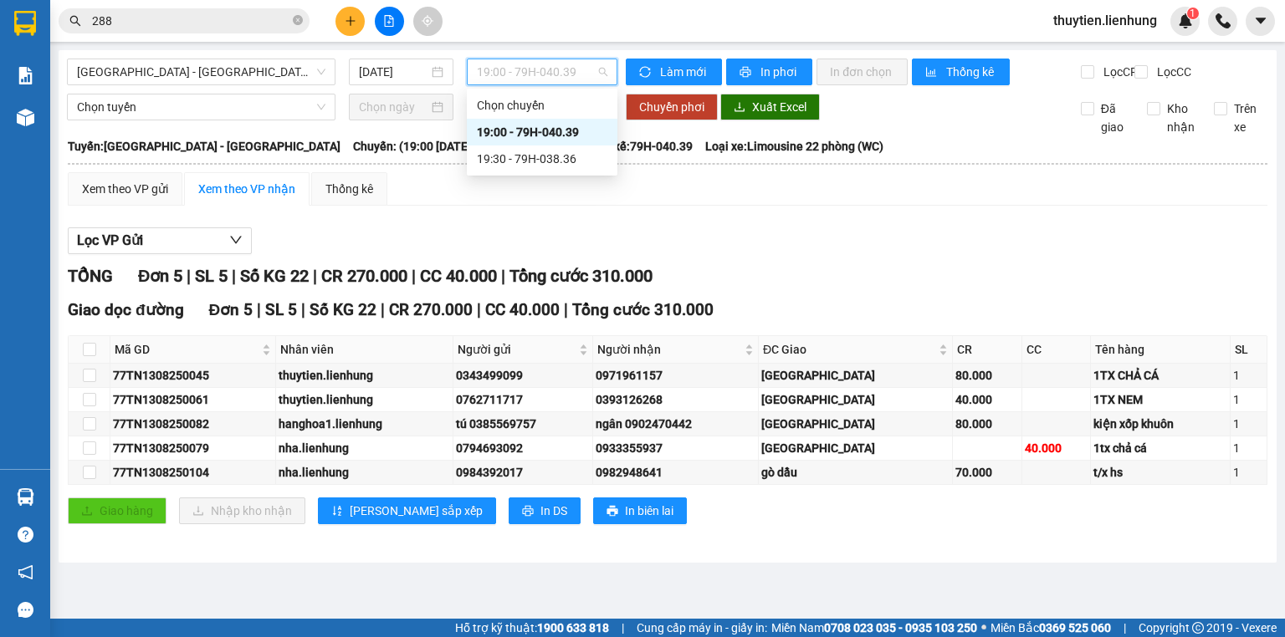
click at [497, 131] on div "19:00 - 79H-040.39" at bounding box center [542, 132] width 131 height 18
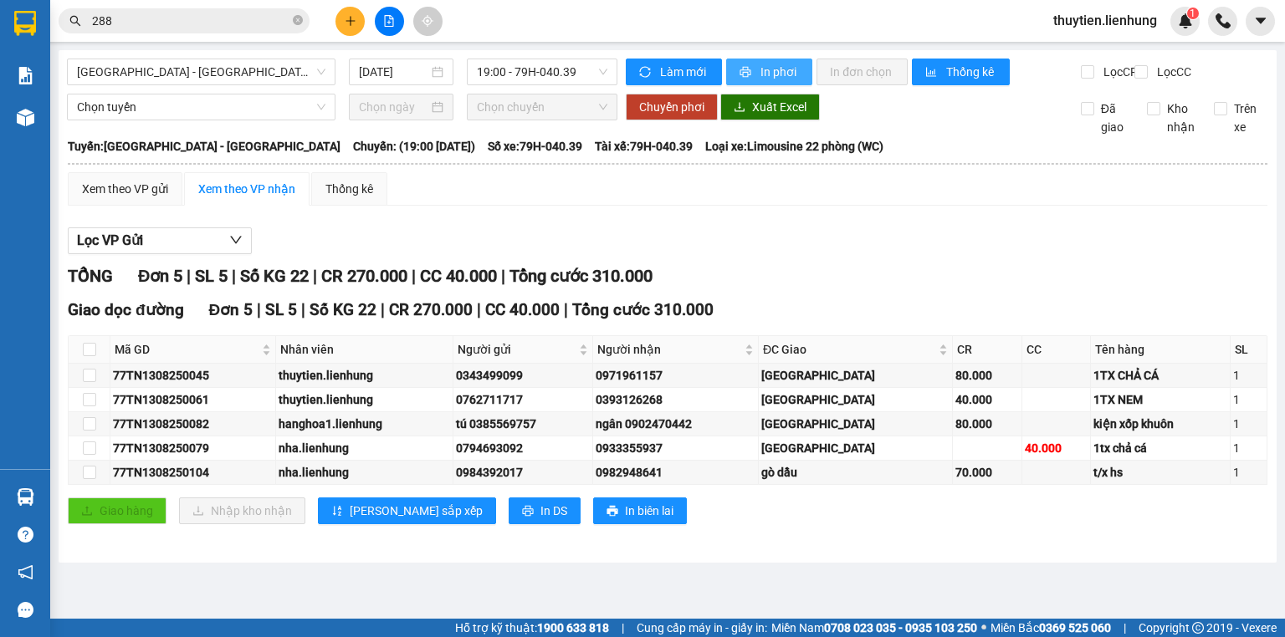
click at [794, 69] on span "In phơi" at bounding box center [779, 72] width 38 height 18
click at [415, 85] on div "Nha Trang - Tây Ninh 13/08/2025 19:00 - 79H-040.39" at bounding box center [342, 72] width 550 height 27
click at [294, 66] on span "Nha Trang - Tây Ninh" at bounding box center [201, 71] width 248 height 25
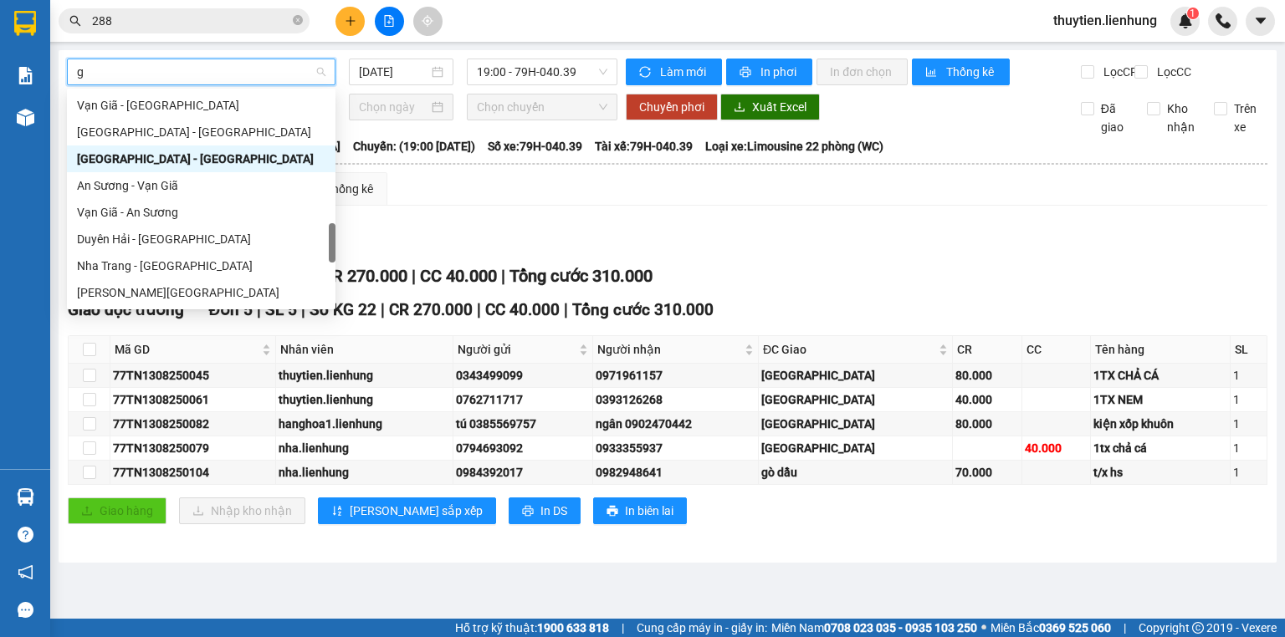
type input "gi"
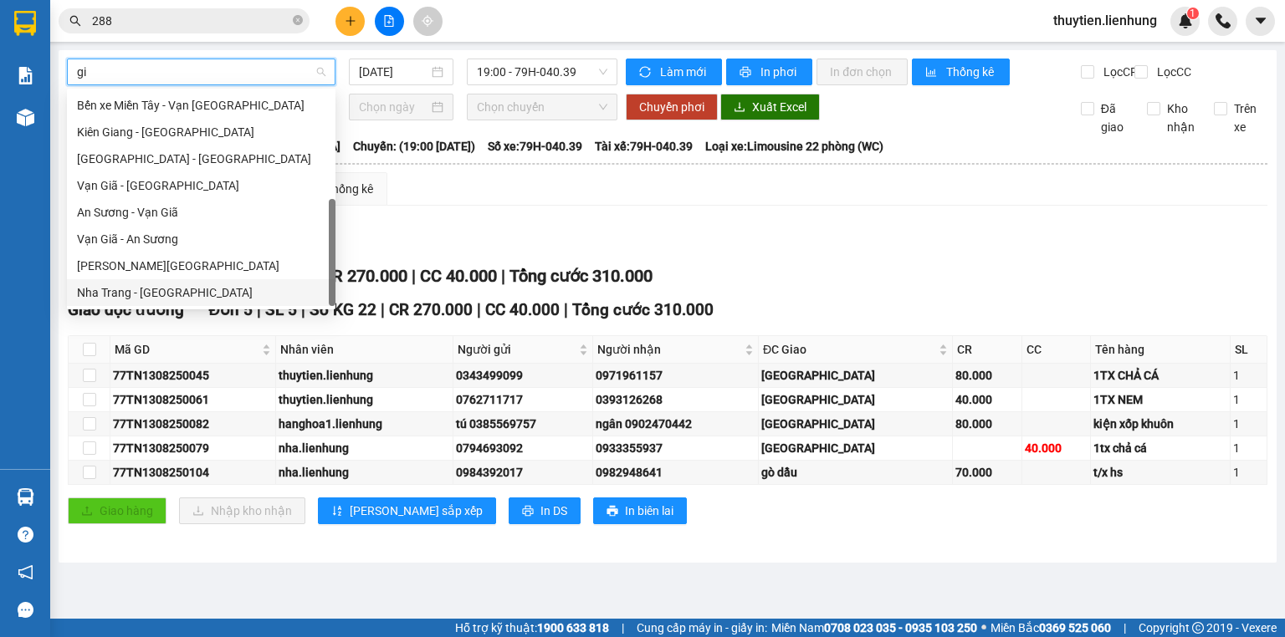
click at [197, 291] on div "Nha Trang - Gia Lai" at bounding box center [201, 293] width 248 height 18
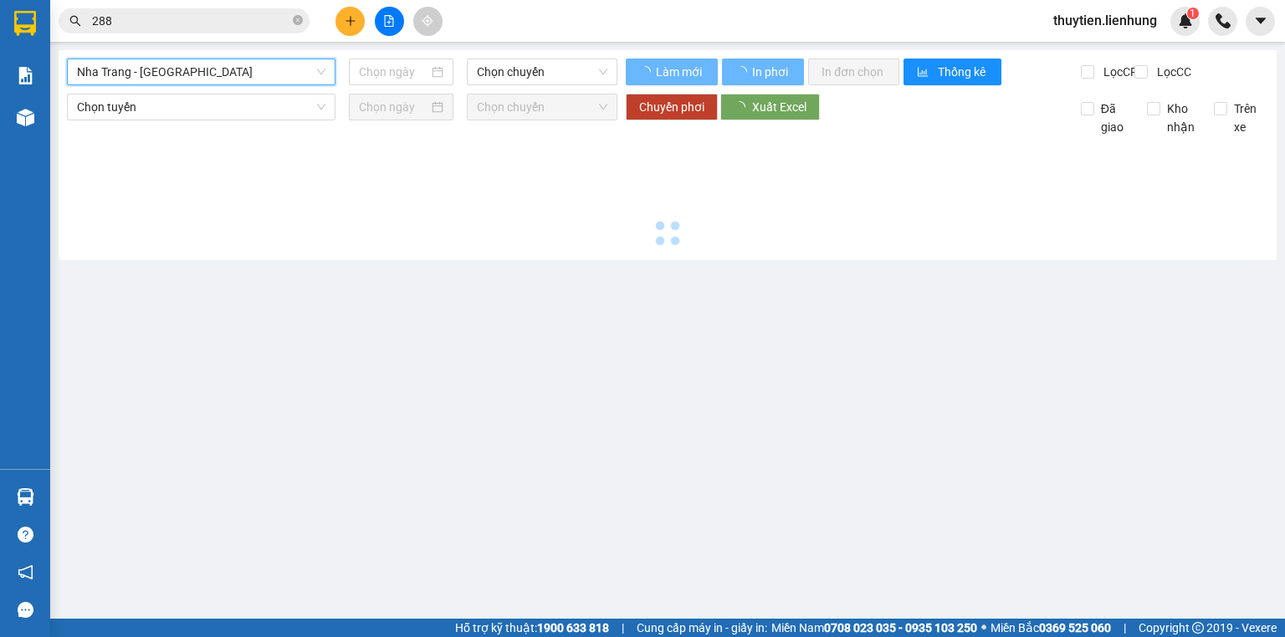
type input "13/08/2025"
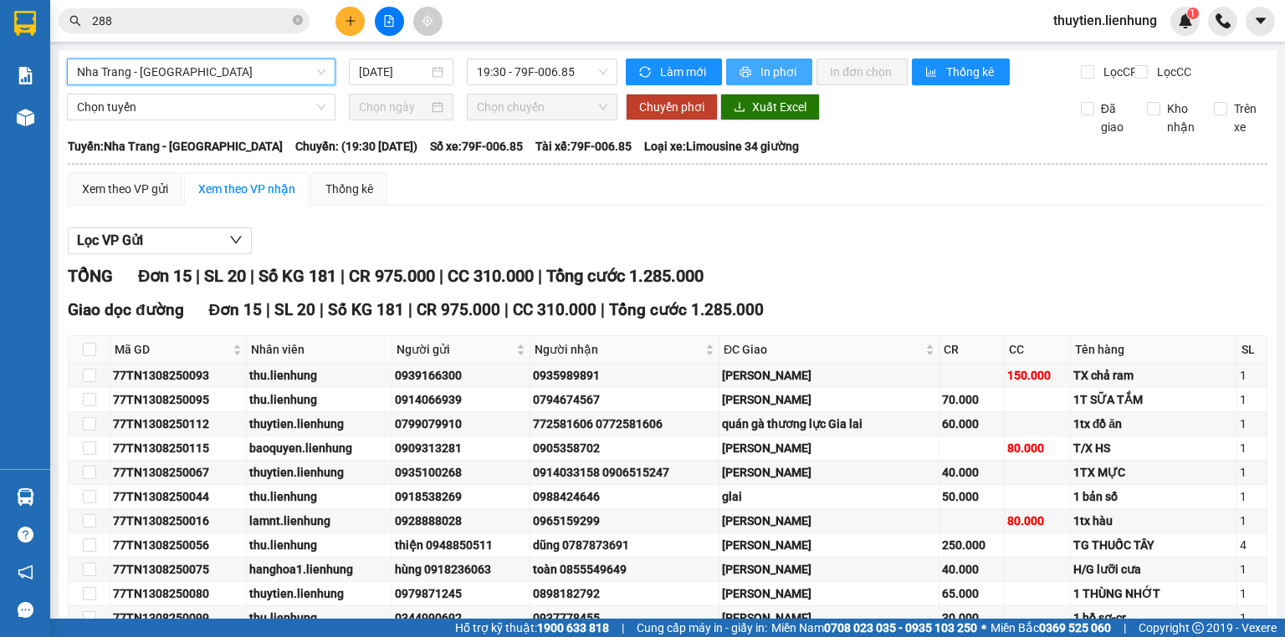
click at [783, 77] on span "In phơi" at bounding box center [779, 72] width 38 height 18
click at [136, 83] on span "Nha Trang - Gia Lai" at bounding box center [201, 71] width 248 height 25
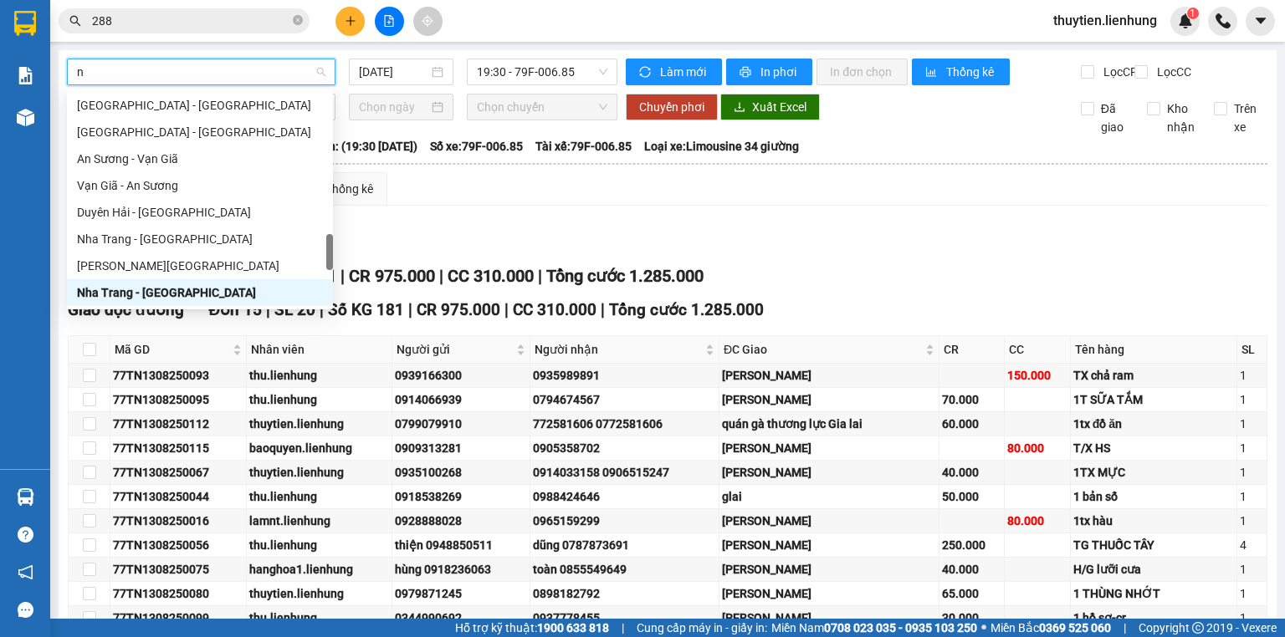
type input "ni"
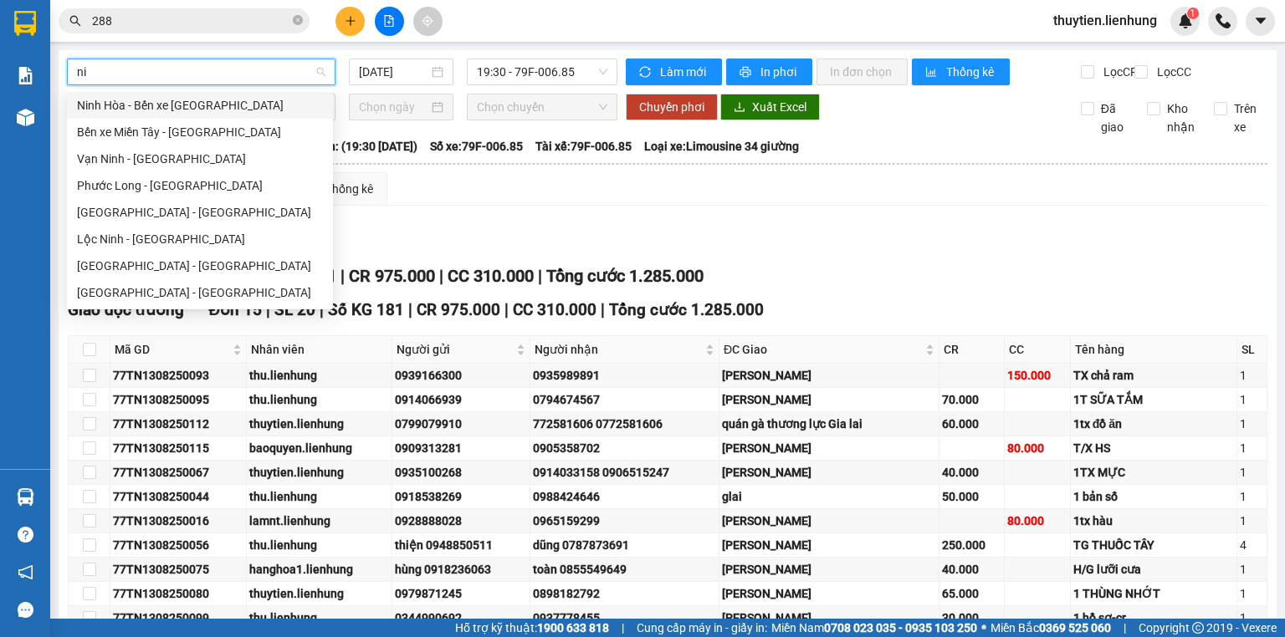
click at [131, 114] on div "Ninh Hòa - Bến xe Miền Tây" at bounding box center [200, 105] width 246 height 18
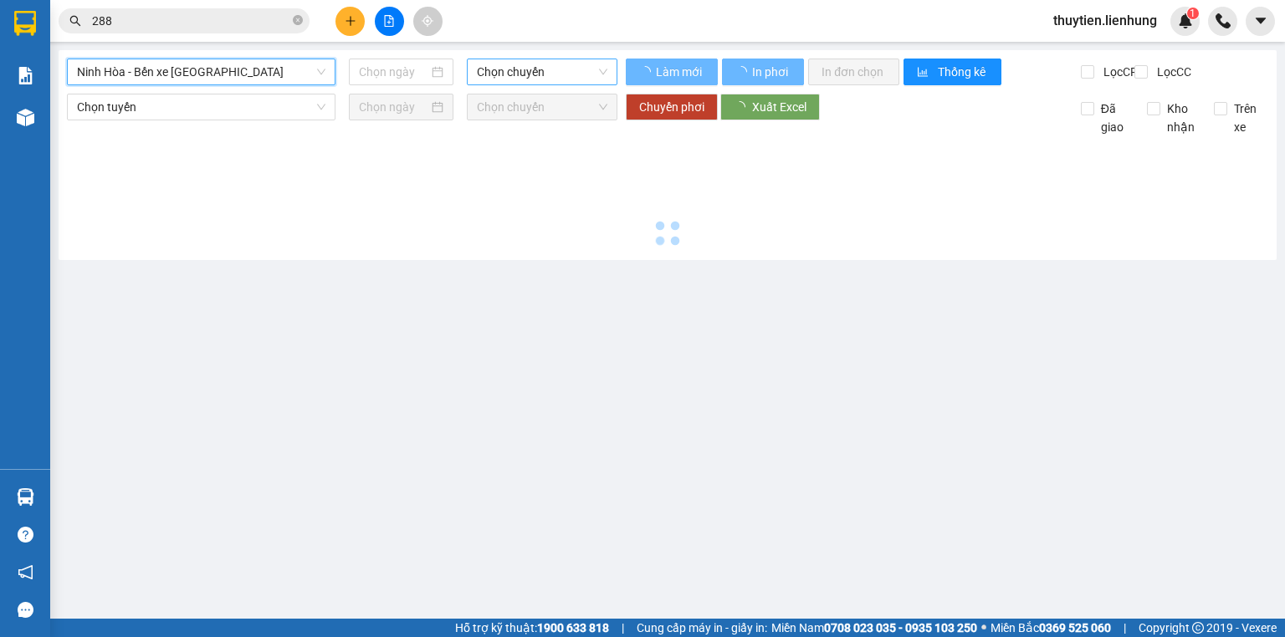
type input "13/08/2025"
click at [545, 72] on span "Chọn chuyến" at bounding box center [542, 71] width 131 height 25
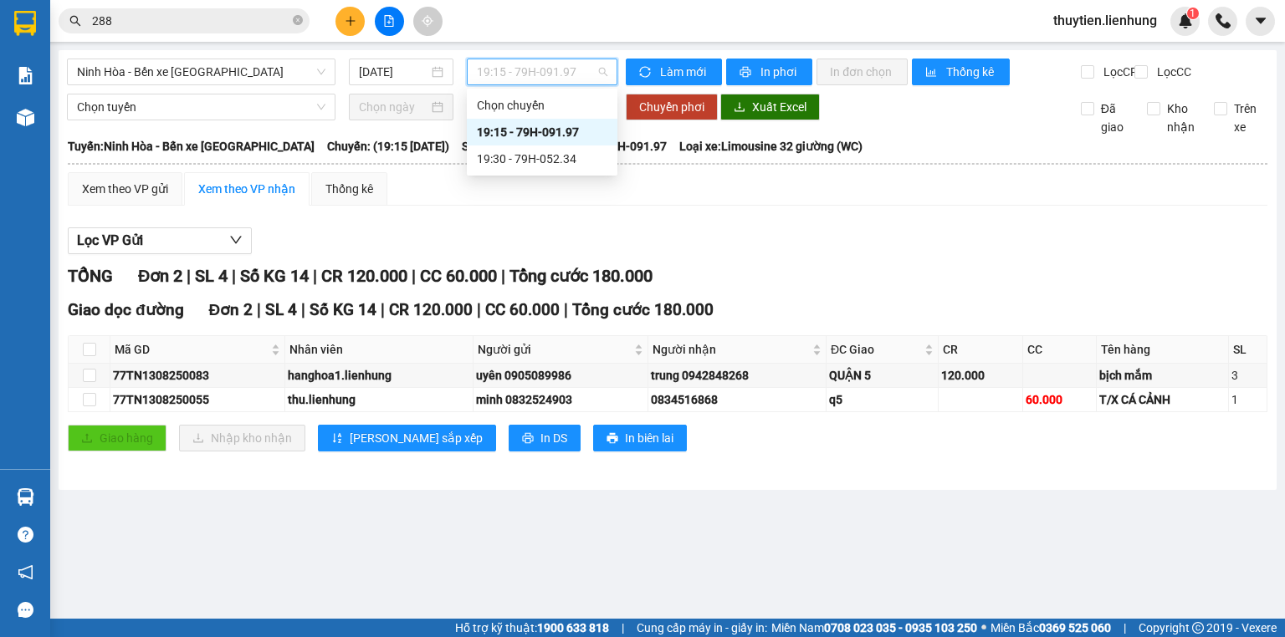
drag, startPoint x: 528, startPoint y: 124, endPoint x: 642, endPoint y: 107, distance: 115.0
click at [528, 125] on div "19:15 - 79H-091.97" at bounding box center [542, 132] width 131 height 18
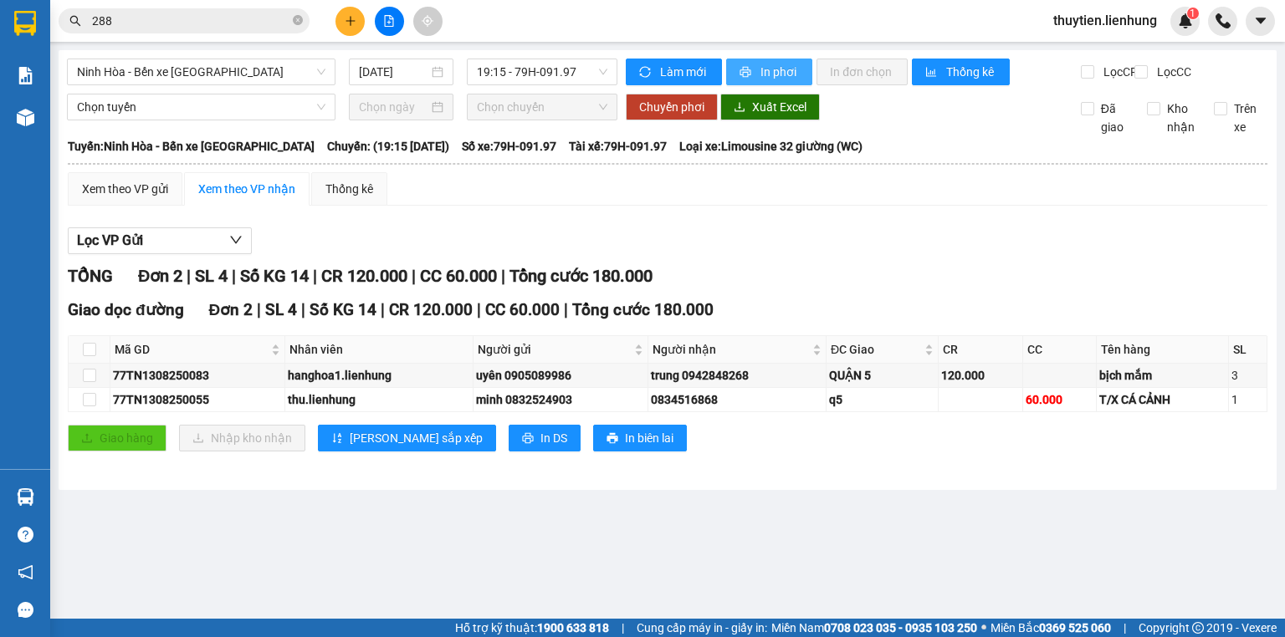
click at [780, 84] on button "In phơi" at bounding box center [769, 72] width 86 height 27
click at [235, 81] on span "Ninh Hòa - Bến xe Miền Tây" at bounding box center [201, 71] width 248 height 25
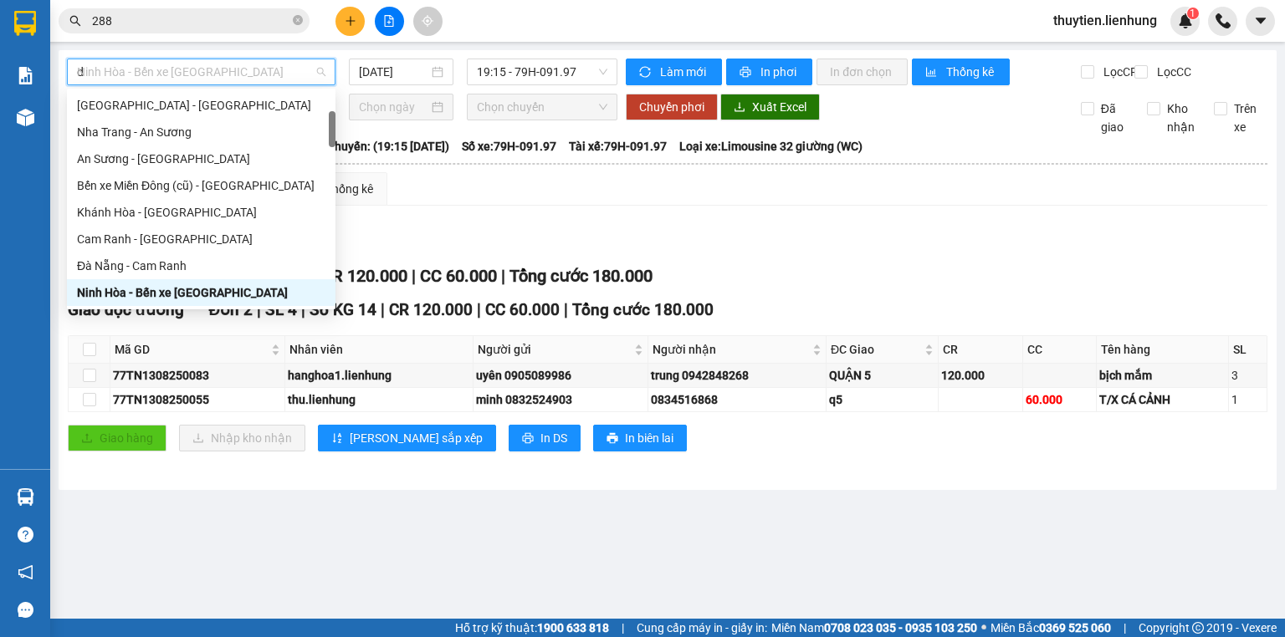
type input "da"
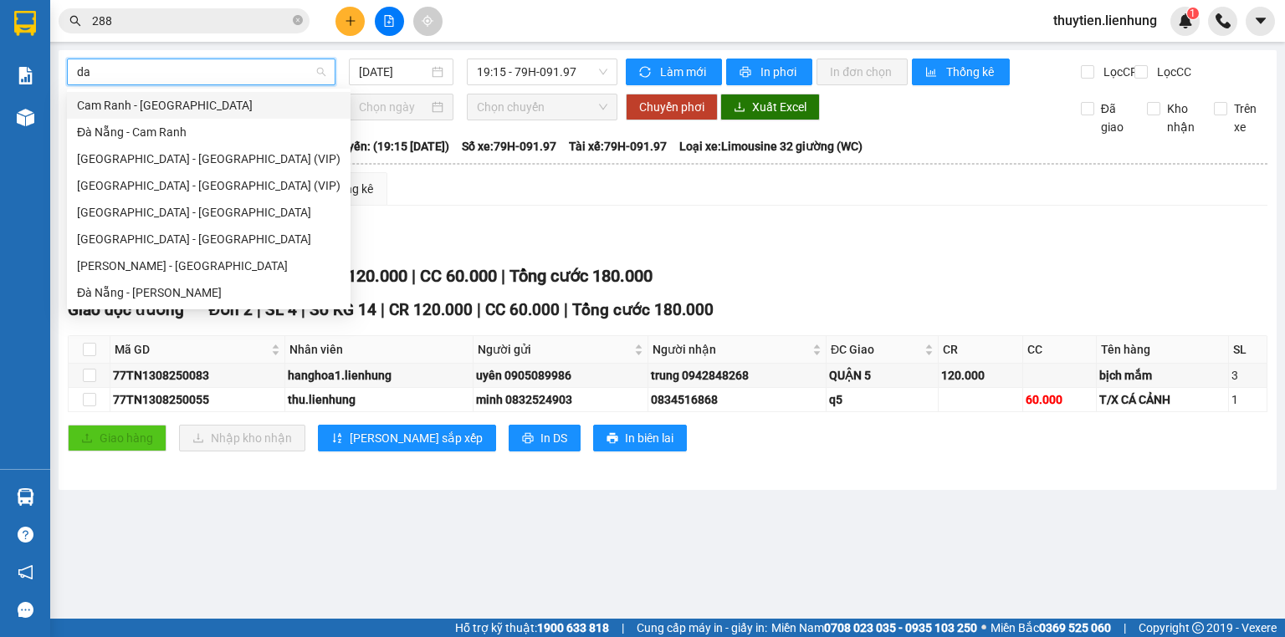
click at [176, 104] on div "Cam Ranh - Đà Nẵng" at bounding box center [209, 105] width 264 height 18
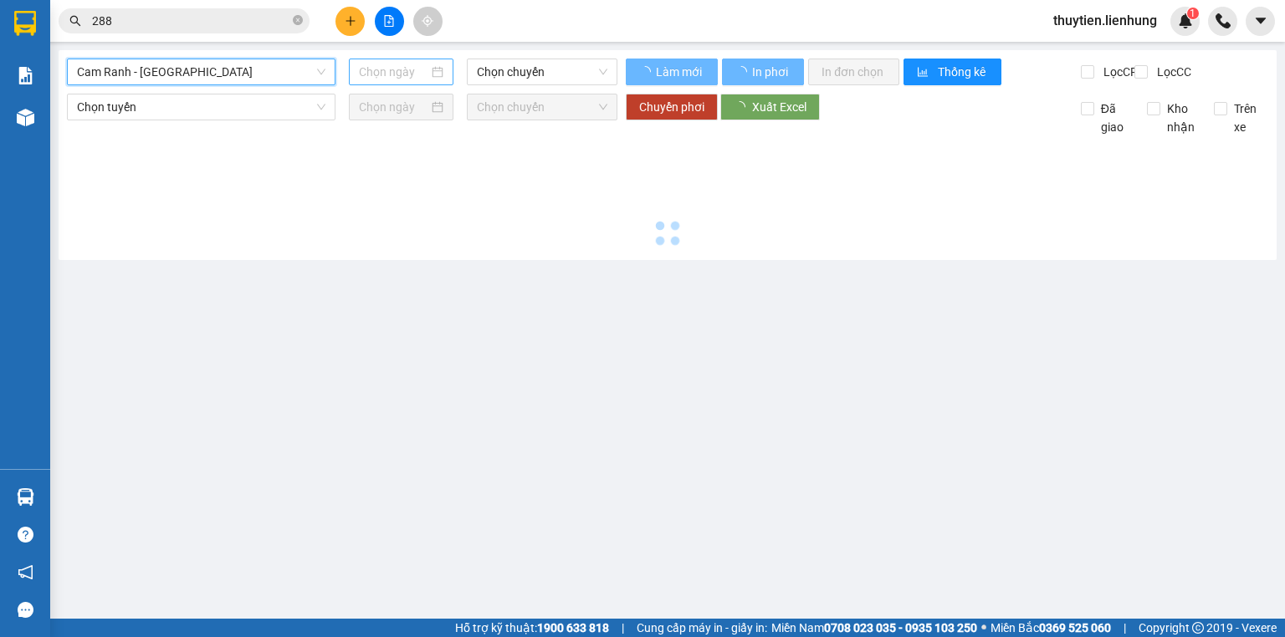
type input "13/08/2025"
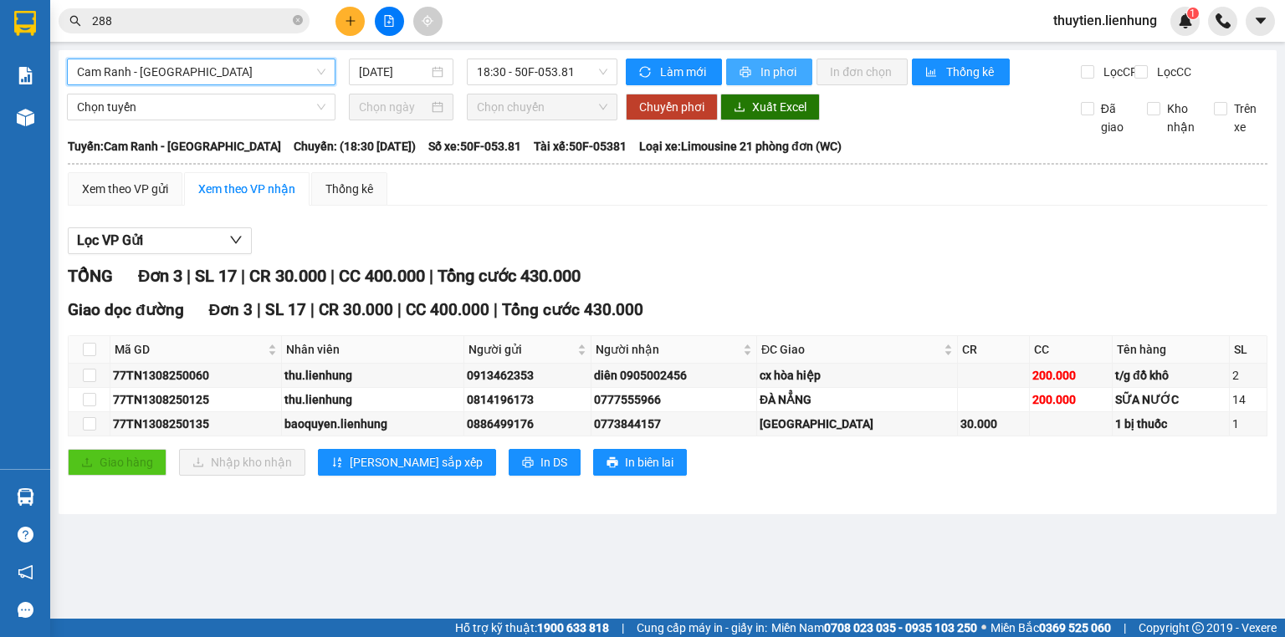
click at [760, 69] on span "In phơi" at bounding box center [779, 72] width 38 height 18
click at [291, 57] on div "Cam Ranh - Đà Nẵng 13/08/2025 18:30 - 50F-053.81 Làm mới In phơi In đơn chọn Th…" at bounding box center [668, 282] width 1218 height 464
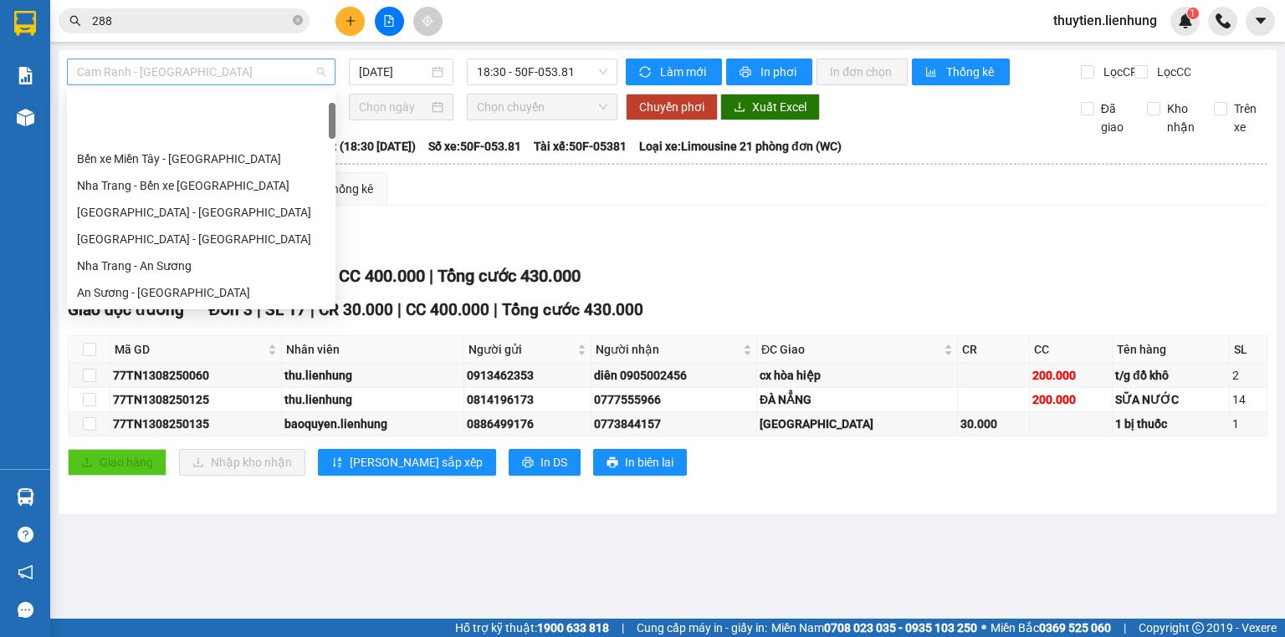
click at [289, 63] on span "Cam Ranh - Đà Nẵng" at bounding box center [201, 71] width 248 height 25
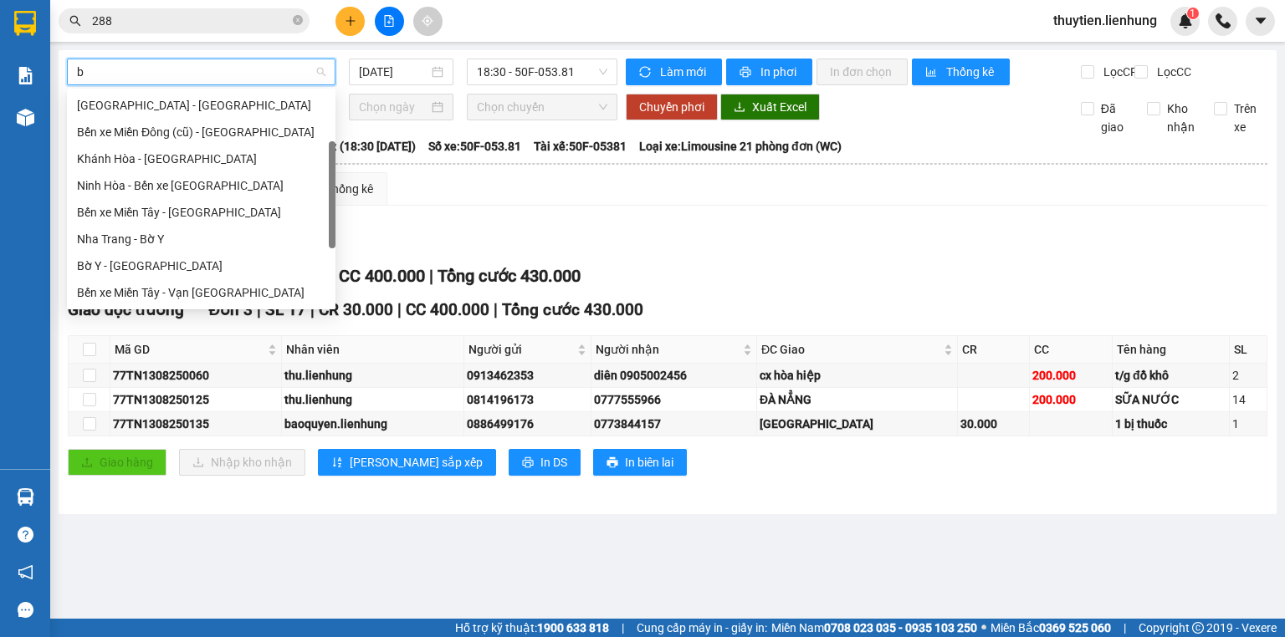
type input "bi"
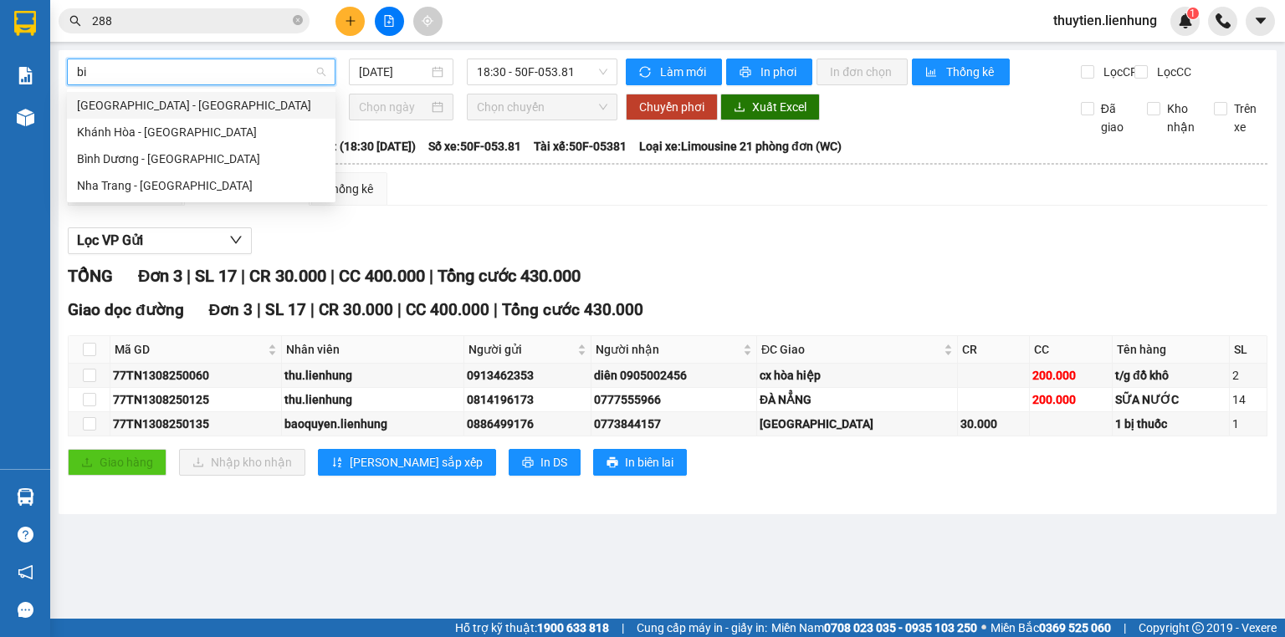
scroll to position [0, 0]
click at [200, 174] on div "Nha Trang - Bình Dương" at bounding box center [201, 185] width 269 height 27
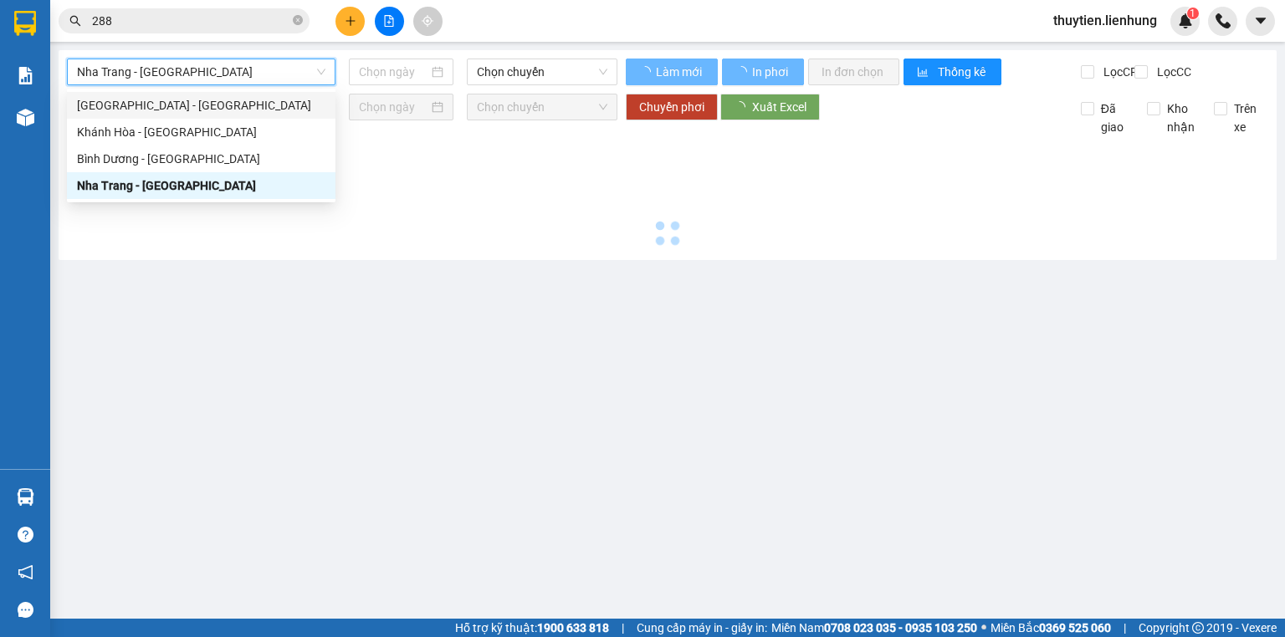
type input "13/08/2025"
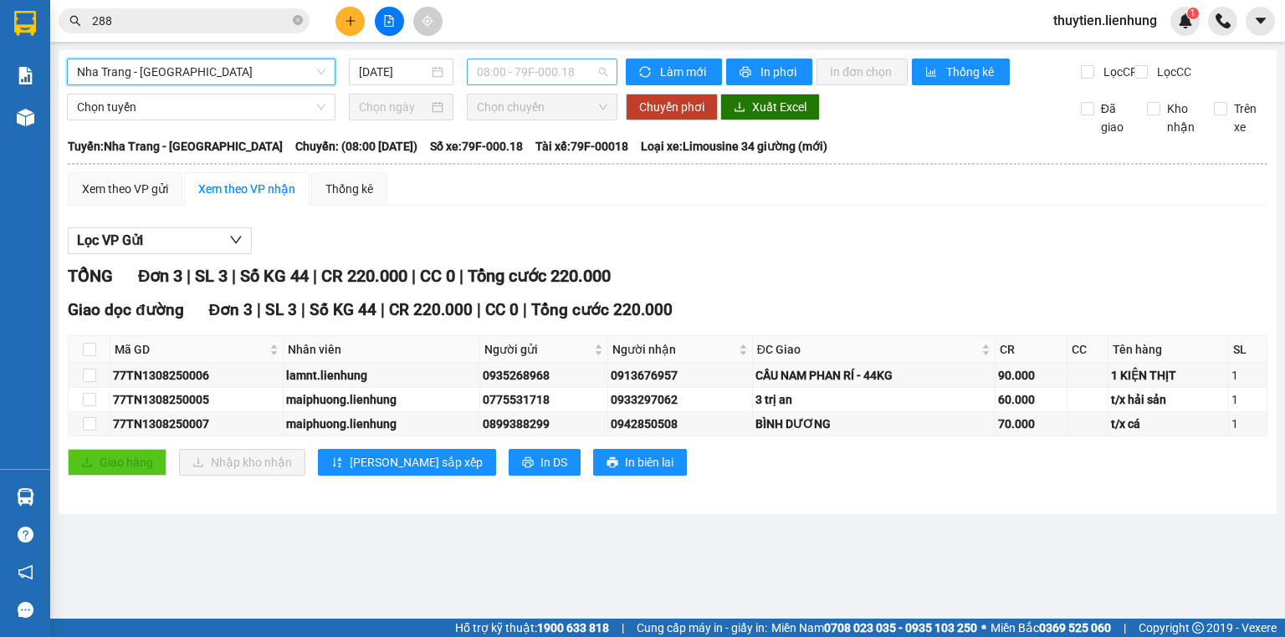
click at [584, 69] on span "08:00 - 79F-000.18" at bounding box center [542, 71] width 131 height 25
click at [541, 155] on div "20:45 - 50F-045.76" at bounding box center [542, 159] width 131 height 18
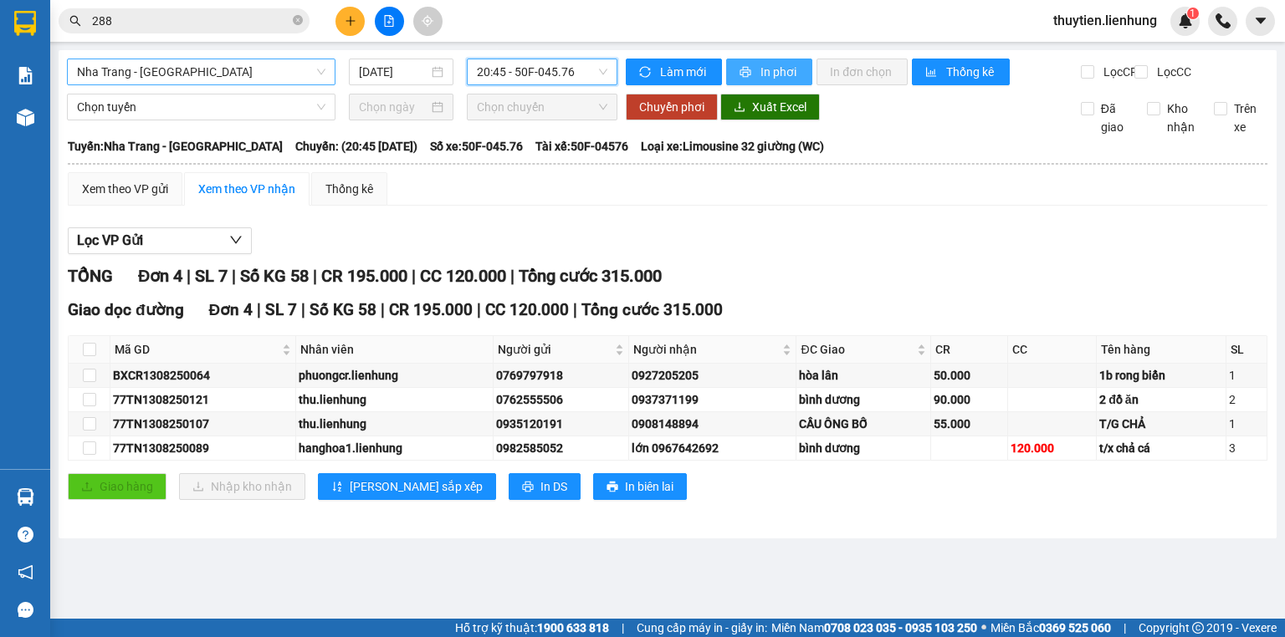
click at [778, 77] on span "In phơi" at bounding box center [779, 72] width 38 height 18
click at [201, 69] on span "Nha Trang - Bình Dương" at bounding box center [201, 71] width 248 height 25
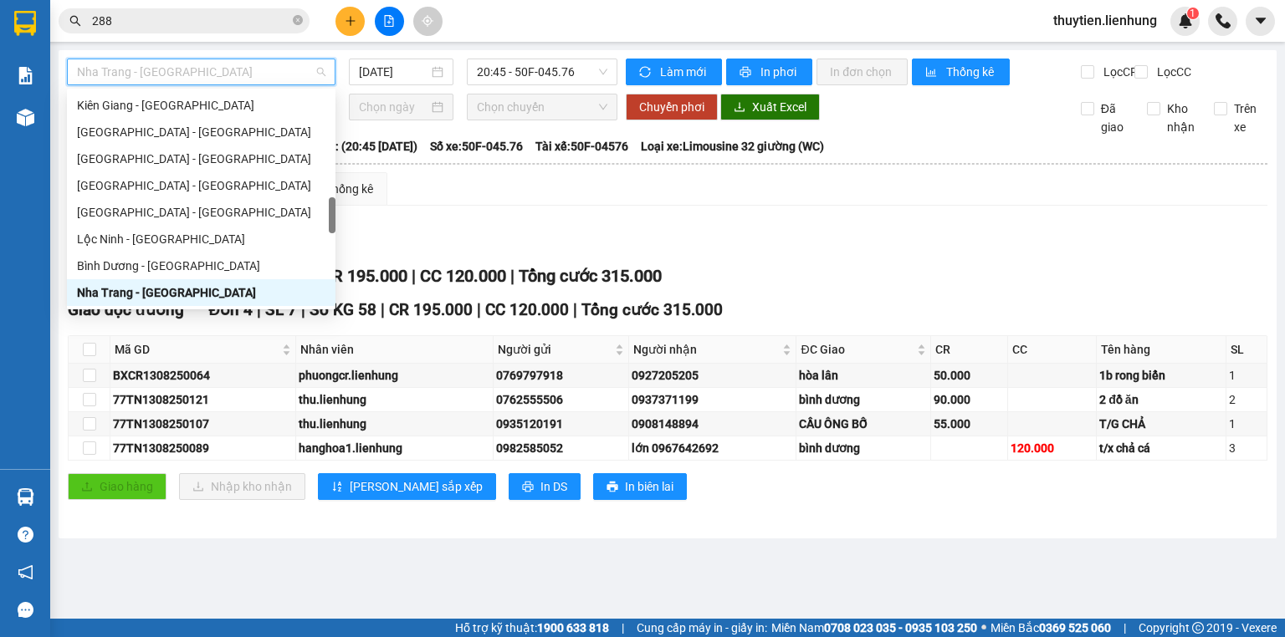
type input "p"
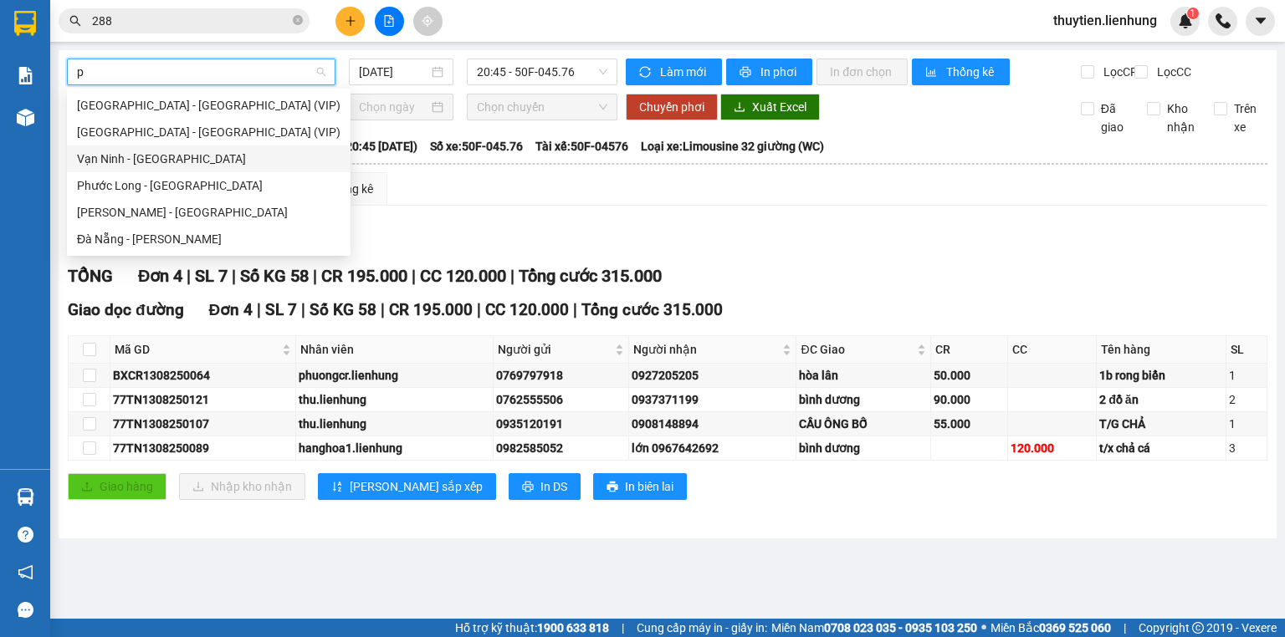
click at [169, 164] on div "Vạn Ninh - Phước Long" at bounding box center [209, 159] width 264 height 18
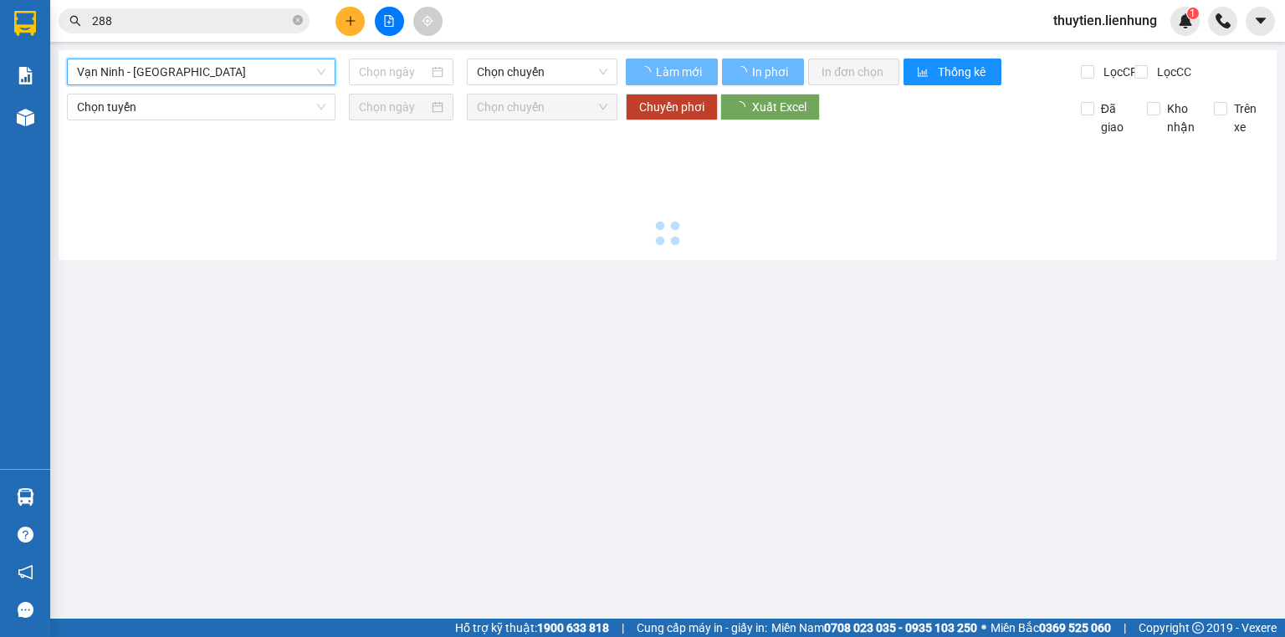
type input "13/08/2025"
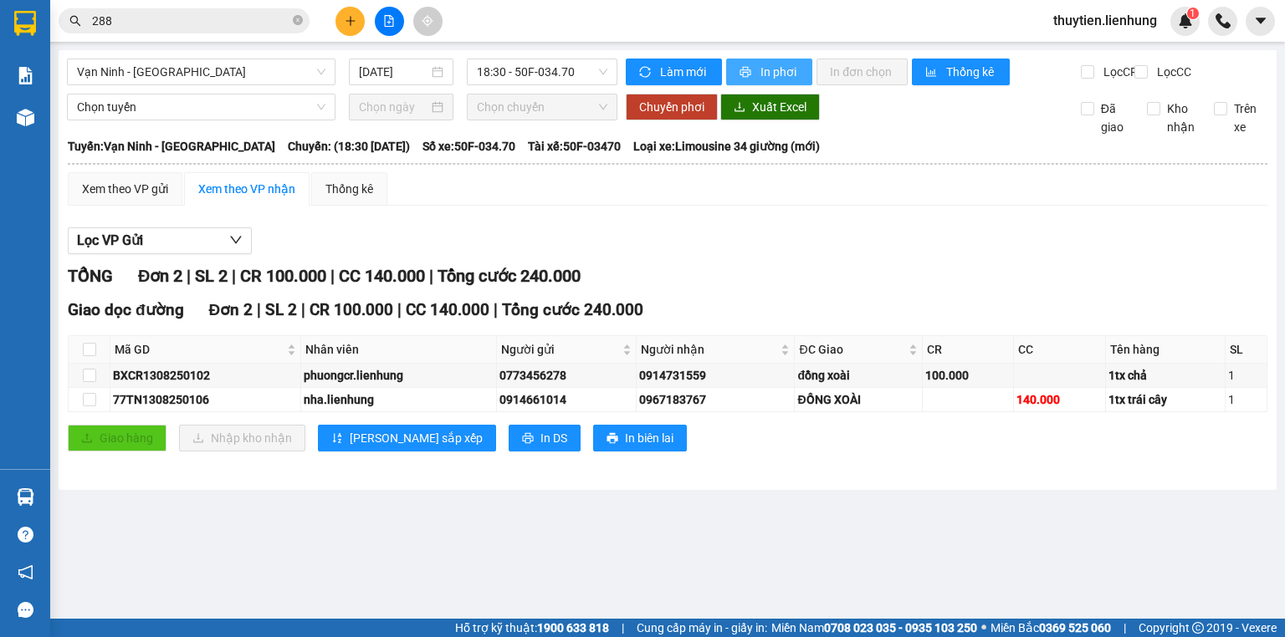
click at [767, 82] on button "In phơi" at bounding box center [769, 72] width 86 height 27
click at [264, 77] on span "Vạn Ninh - Phước Long" at bounding box center [201, 71] width 248 height 25
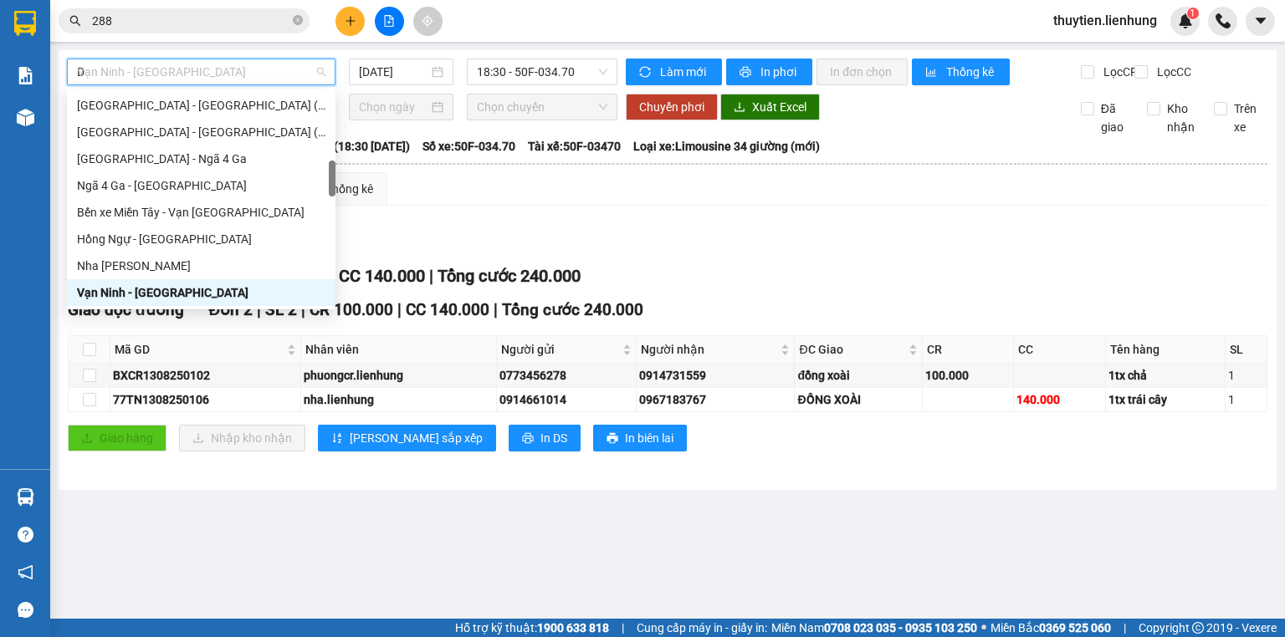
scroll to position [228, 0]
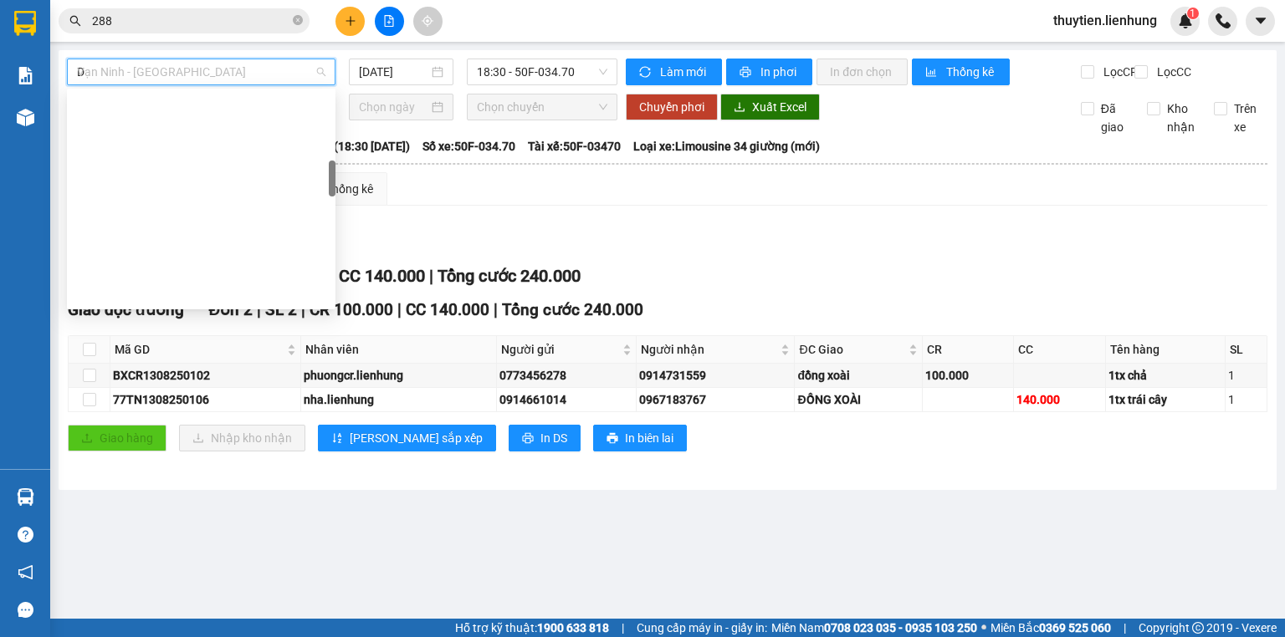
type input "DA"
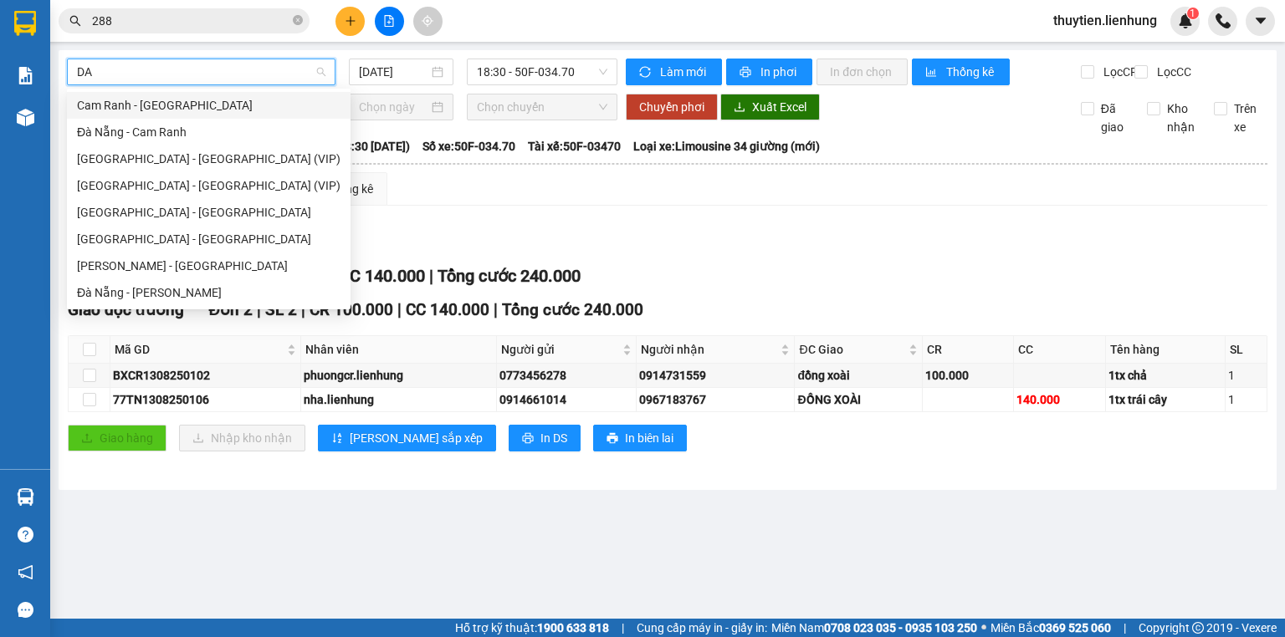
scroll to position [0, 0]
click at [165, 100] on div "Cam Ranh - Đà Nẵng" at bounding box center [209, 105] width 264 height 18
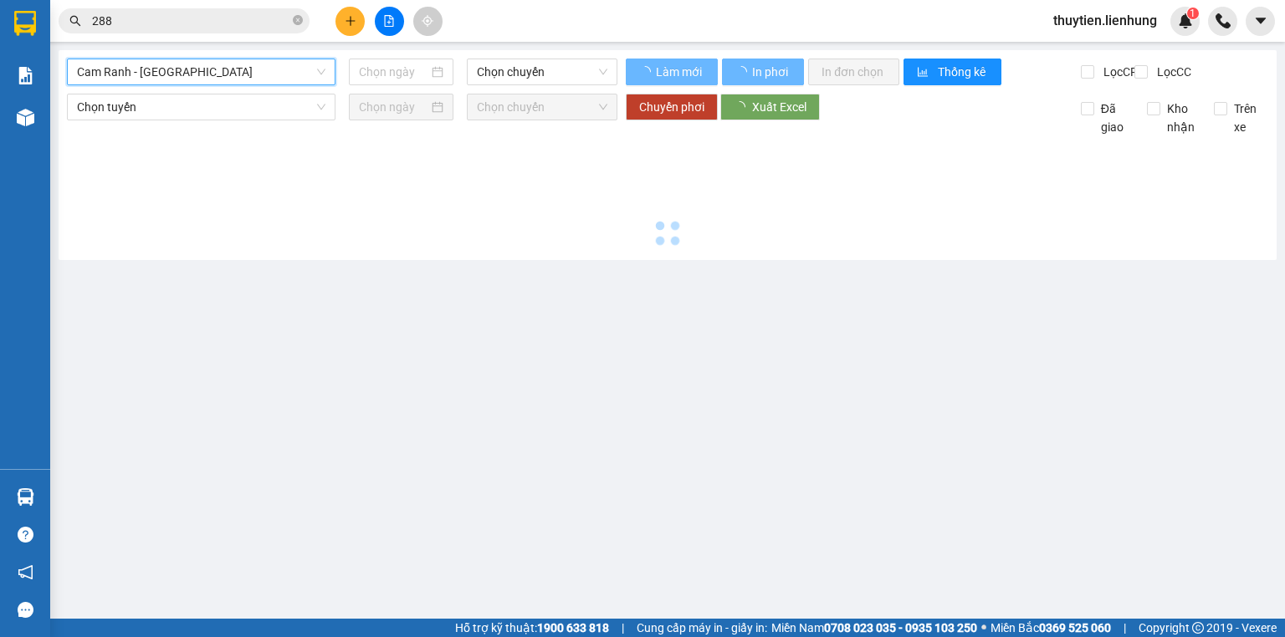
type input "13/08/2025"
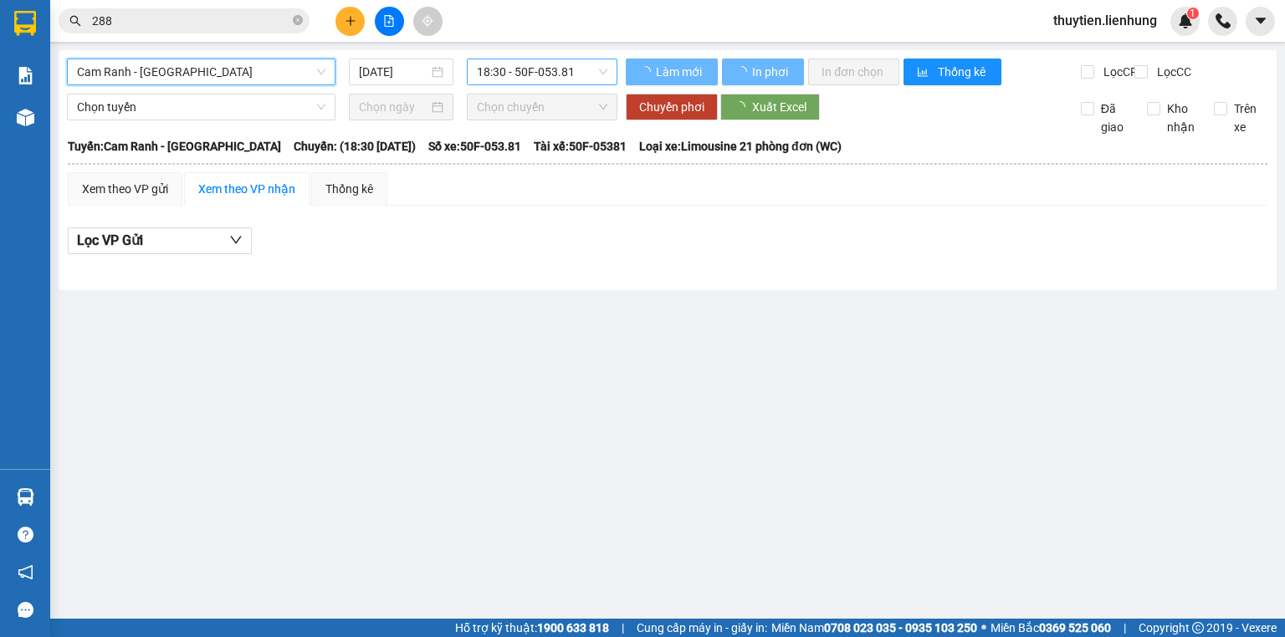
click at [521, 81] on span "18:30 - 50F-053.81" at bounding box center [542, 71] width 131 height 25
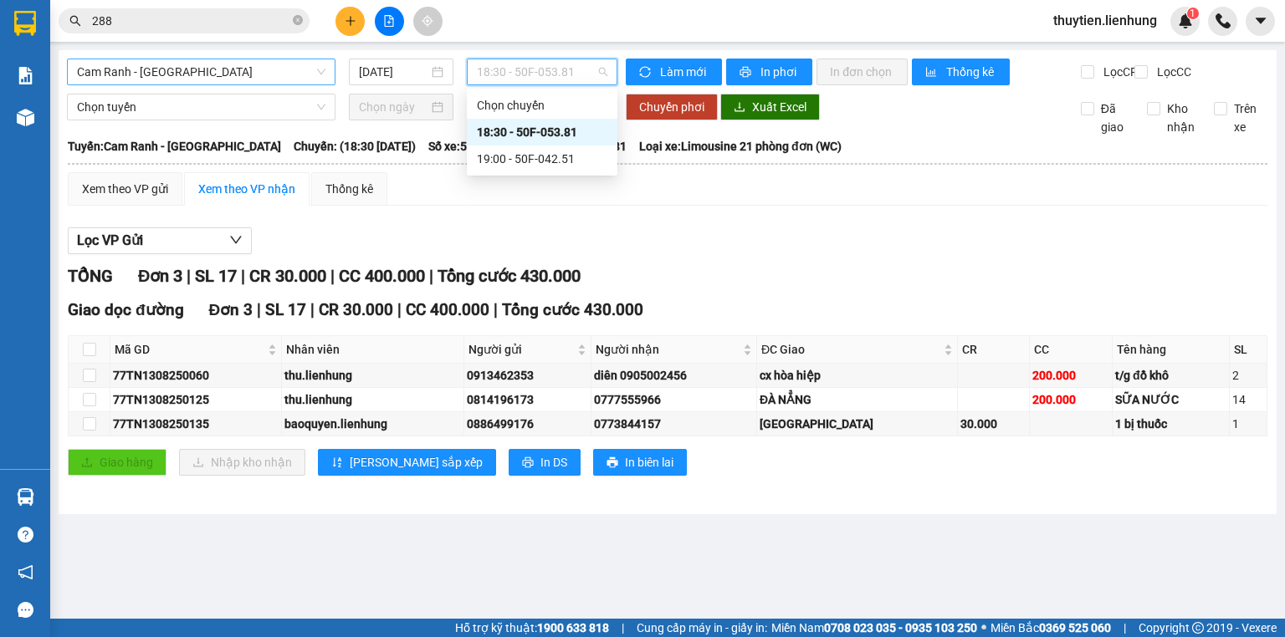
click at [515, 149] on div "19:00 - 50F-042.51" at bounding box center [542, 159] width 151 height 27
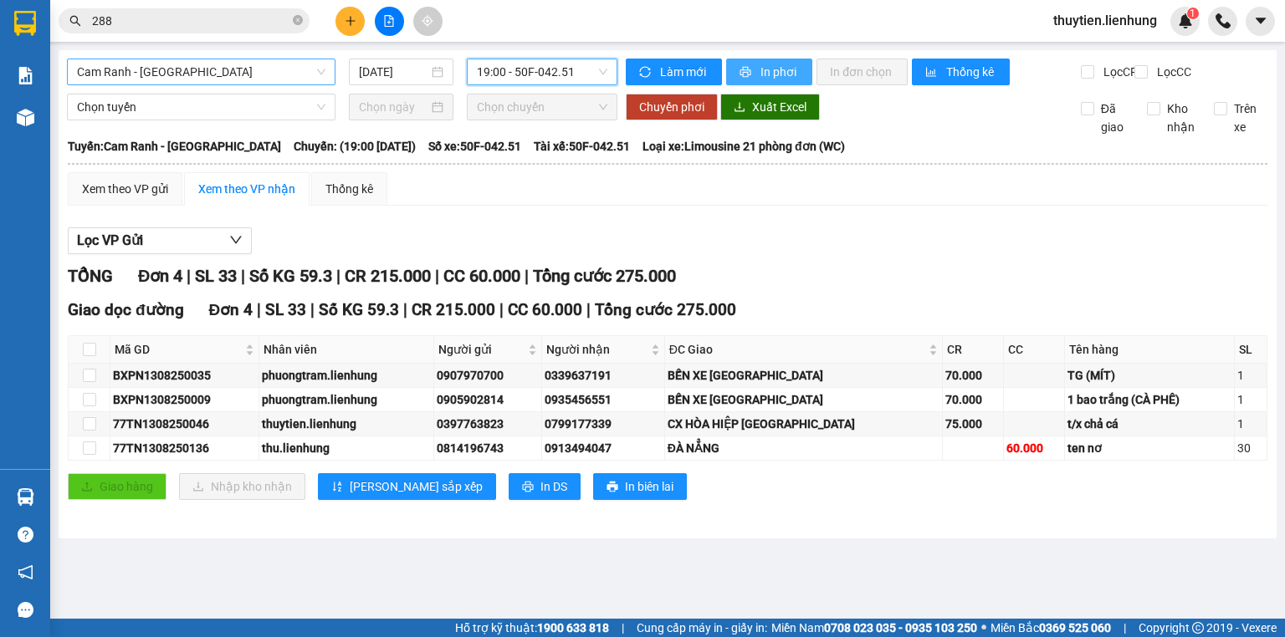
click at [790, 76] on span "In phơi" at bounding box center [779, 72] width 38 height 18
click at [243, 70] on span "Cam Ranh - Đà Nẵng" at bounding box center [201, 71] width 248 height 25
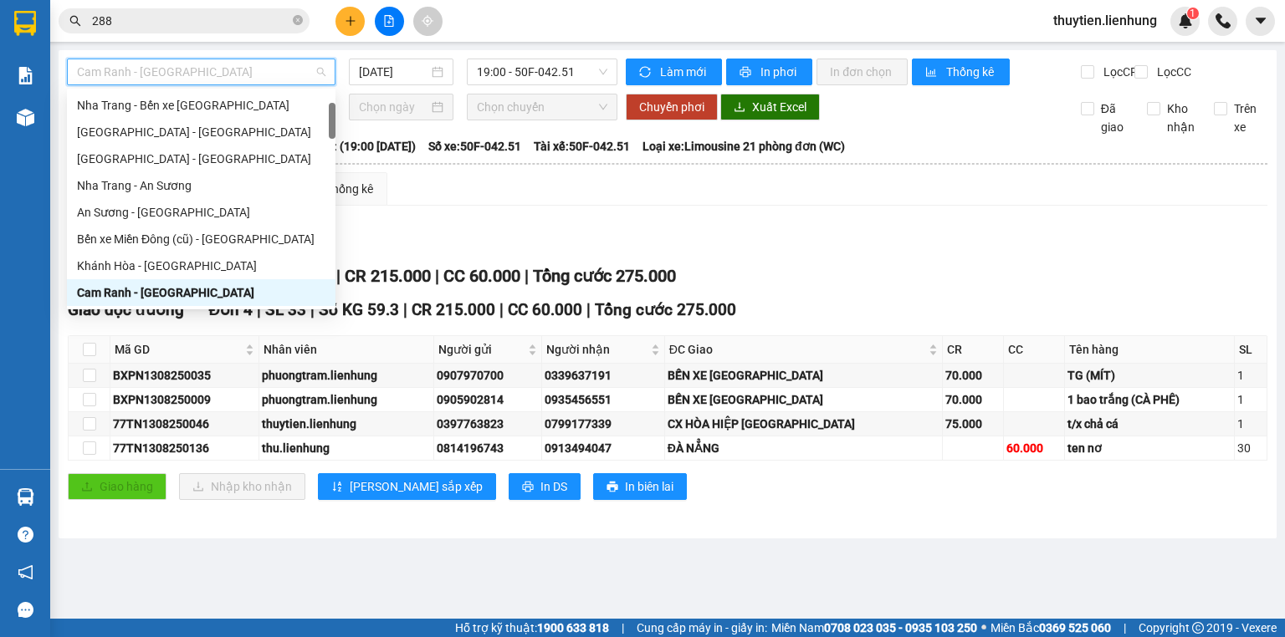
type input "4"
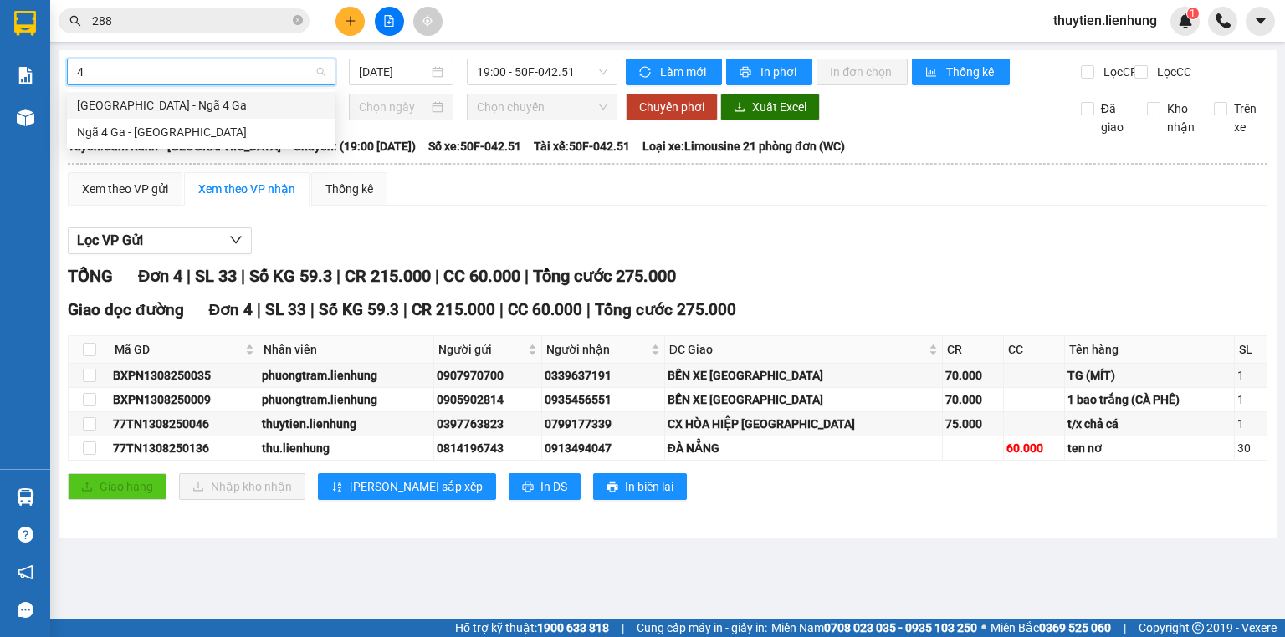
scroll to position [0, 0]
click at [219, 105] on div "Nha Trang - Ngã 4 Ga" at bounding box center [201, 105] width 248 height 18
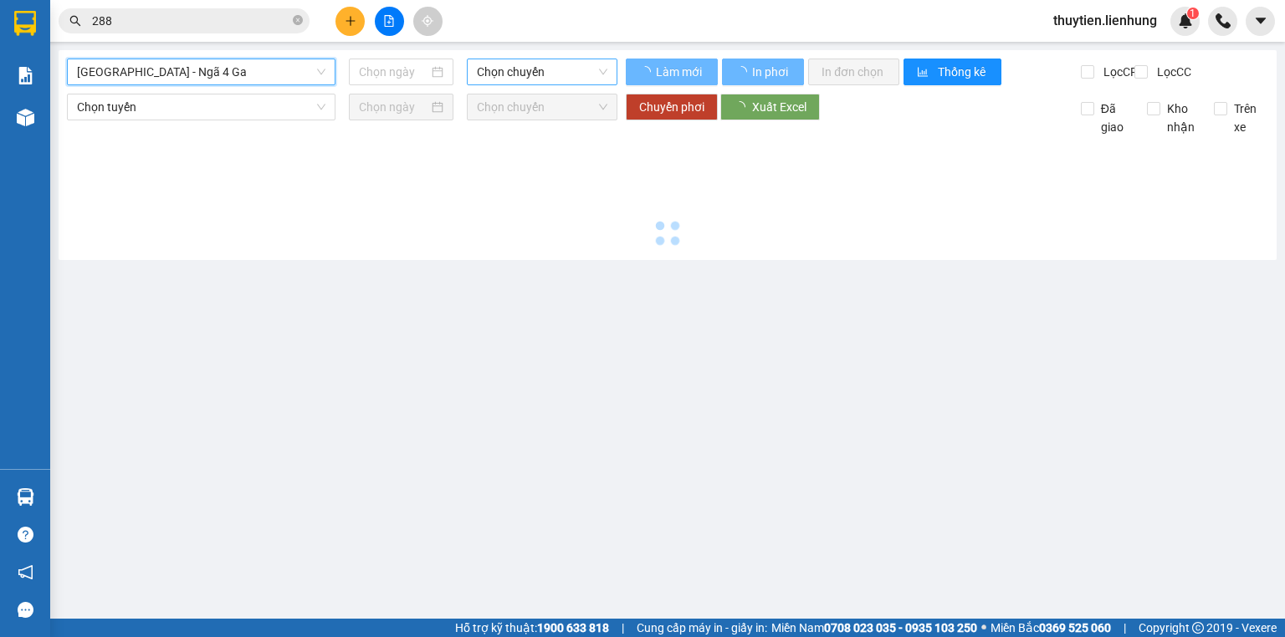
type input "13/08/2025"
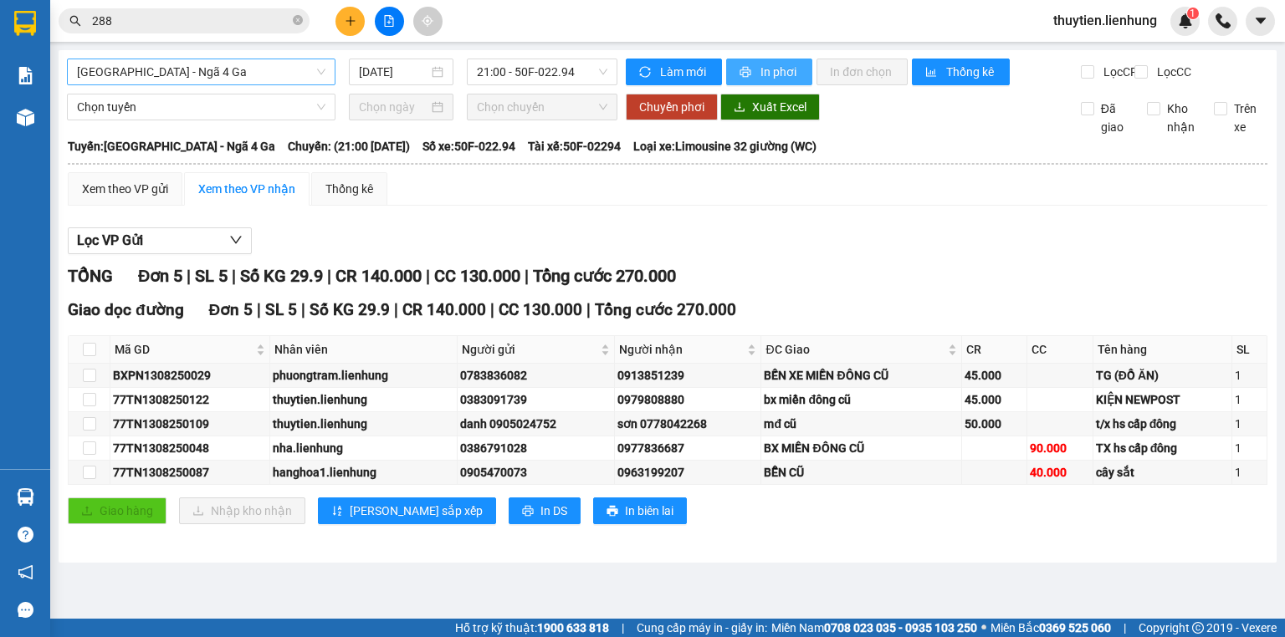
click at [745, 69] on icon "printer" at bounding box center [746, 72] width 12 height 12
click at [243, 80] on span "Nha Trang - Ngã 4 Ga" at bounding box center [201, 71] width 248 height 25
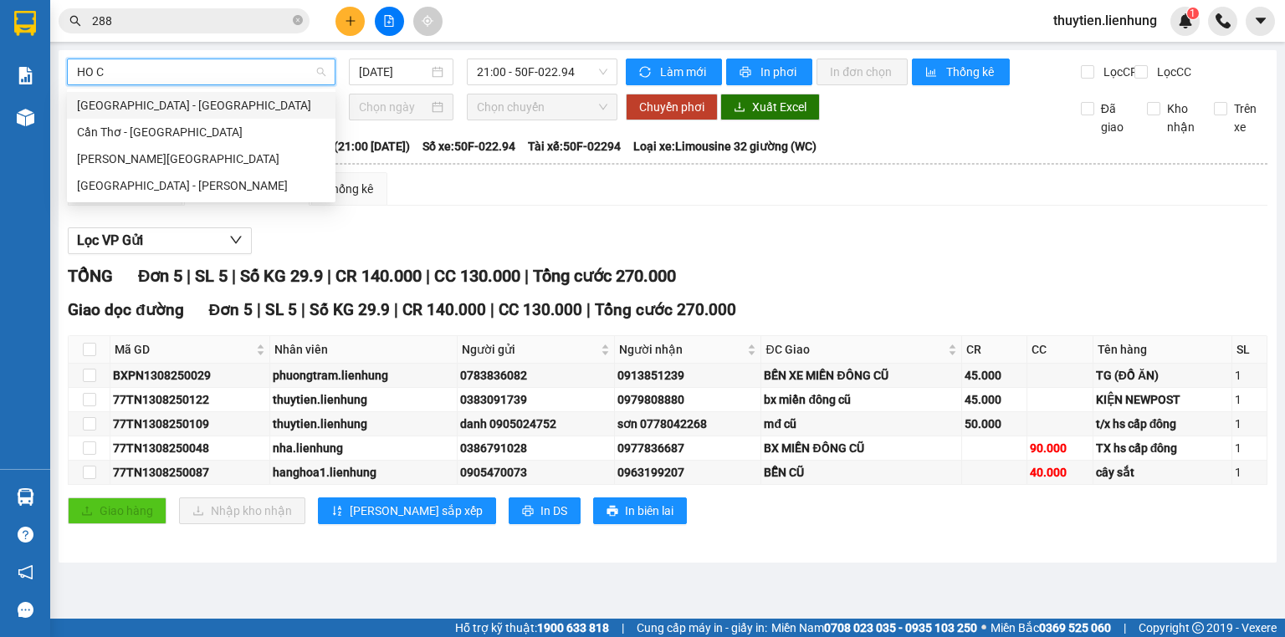
type input "HO CH"
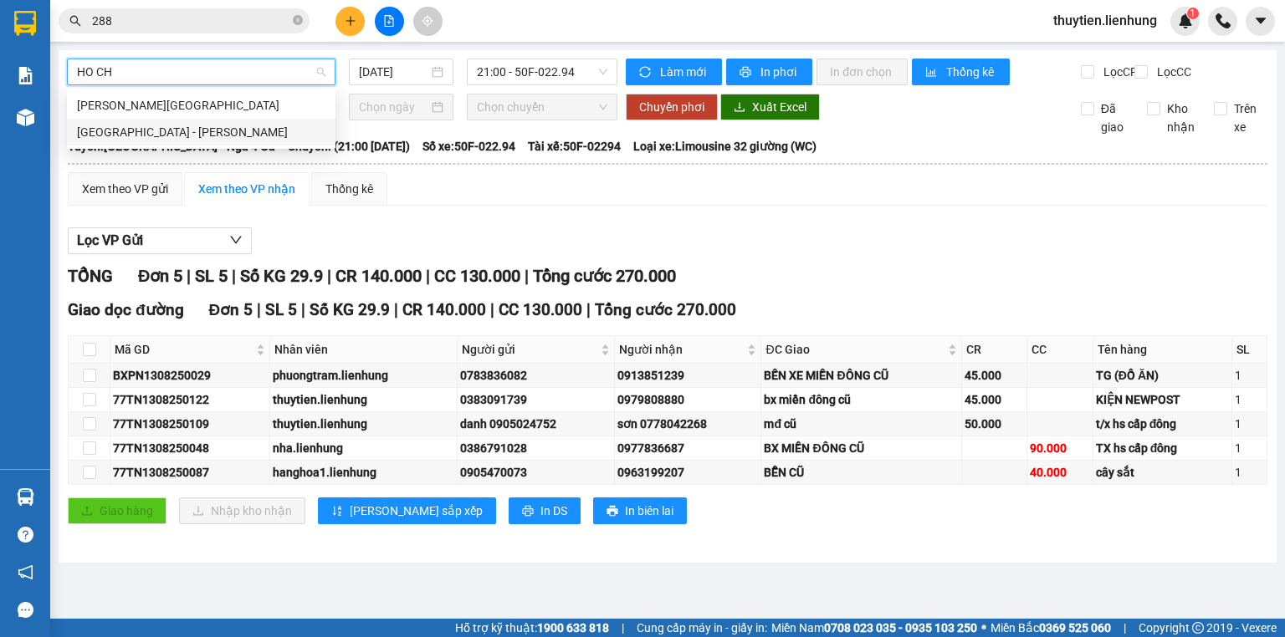
click at [242, 133] on div "Nha Trang - Hồ Chí Minh" at bounding box center [201, 132] width 248 height 18
type input "13/08/2025"
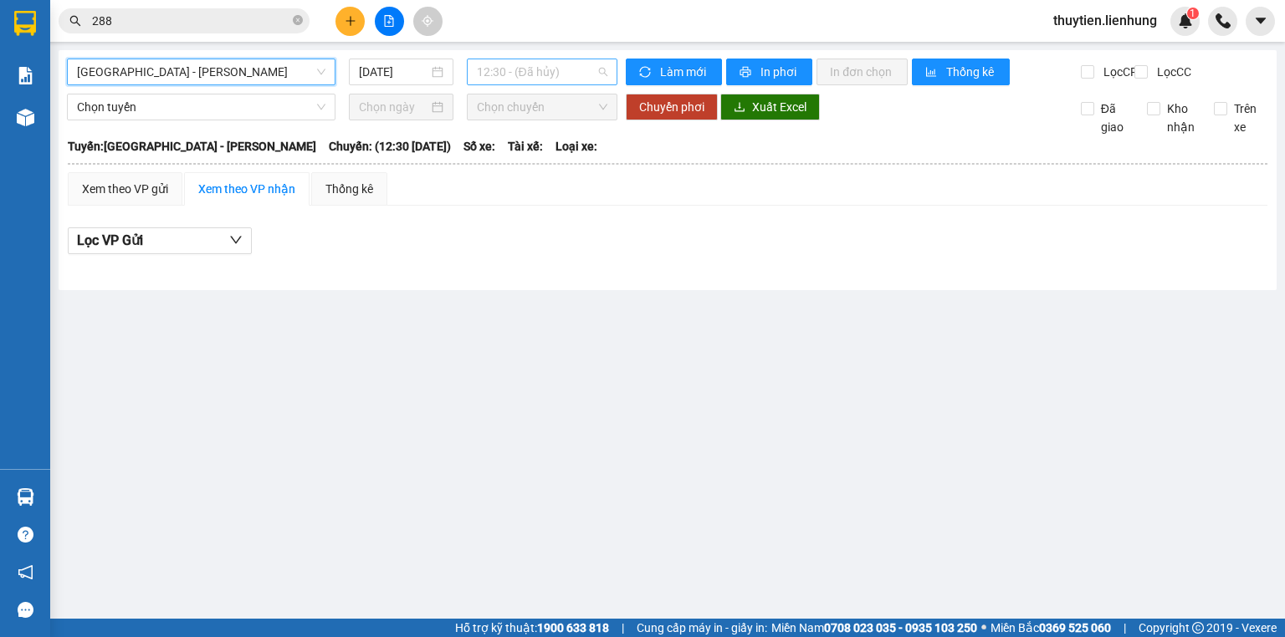
click at [525, 69] on span "12:30 - (Đã hủy)" at bounding box center [542, 71] width 131 height 25
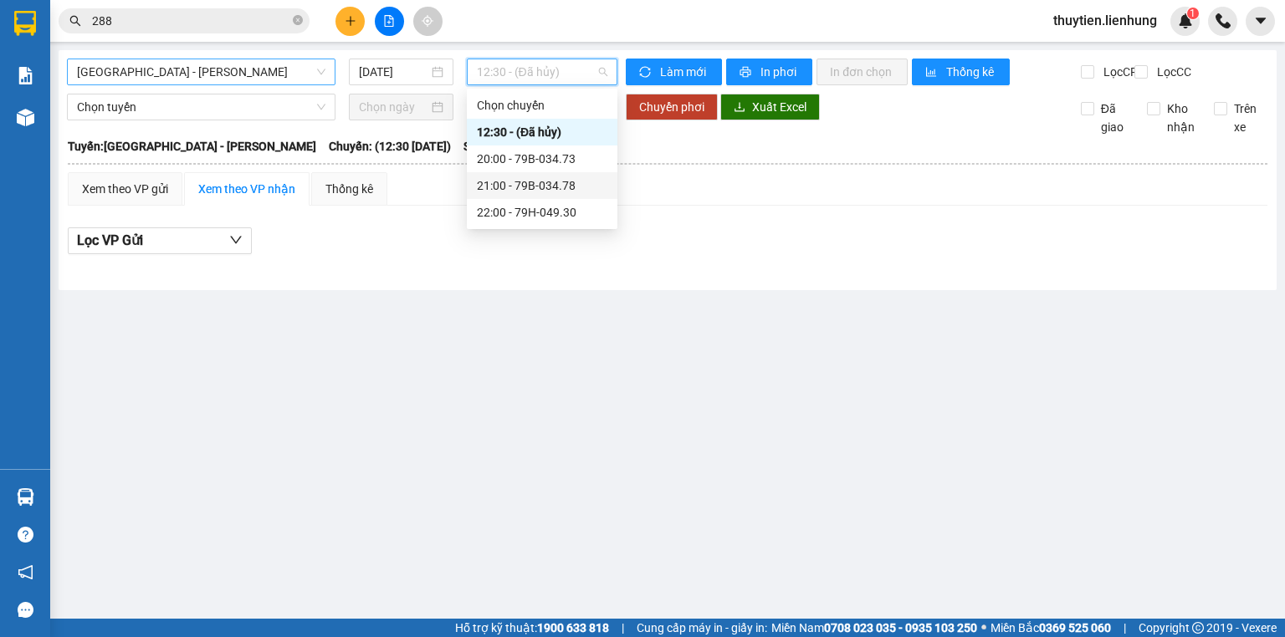
click at [495, 197] on div "21:00 - 79B-034.78" at bounding box center [542, 185] width 151 height 27
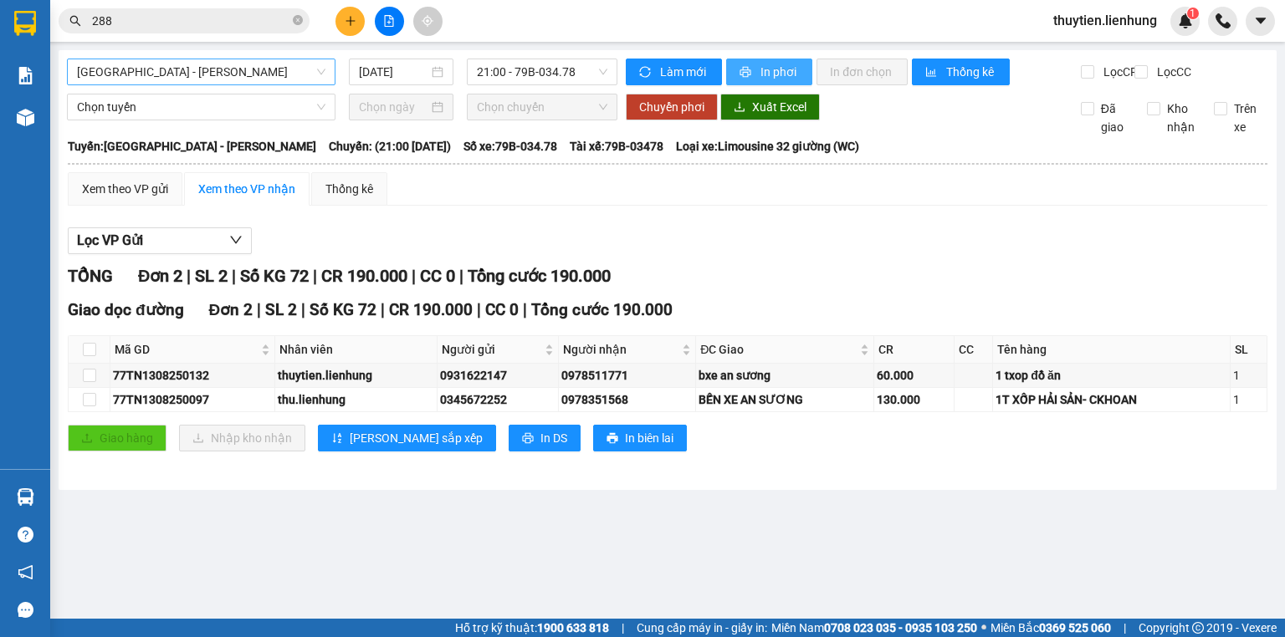
click at [740, 72] on icon "printer" at bounding box center [745, 72] width 11 height 11
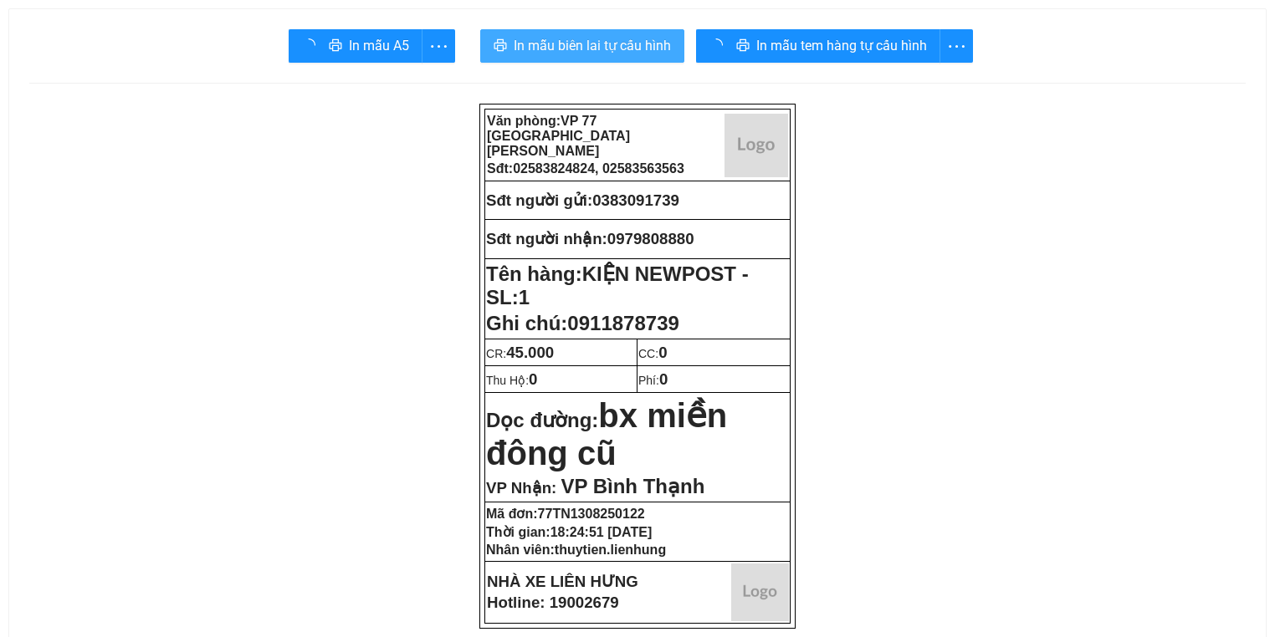
click at [502, 54] on span "printer" at bounding box center [500, 46] width 13 height 16
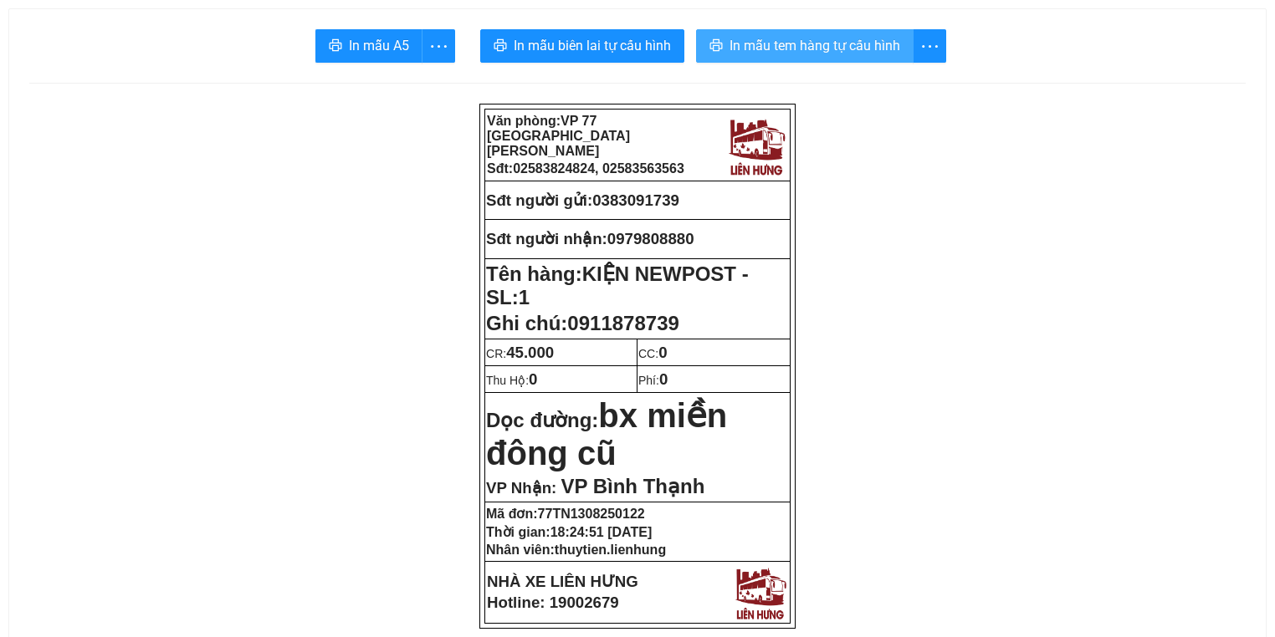
click at [791, 57] on button "In mẫu tem hàng tự cấu hình" at bounding box center [805, 45] width 218 height 33
drag, startPoint x: 694, startPoint y: 204, endPoint x: 599, endPoint y: 191, distance: 95.5
click at [599, 191] on td "Sđt người gửi: 0383091739" at bounding box center [637, 201] width 305 height 38
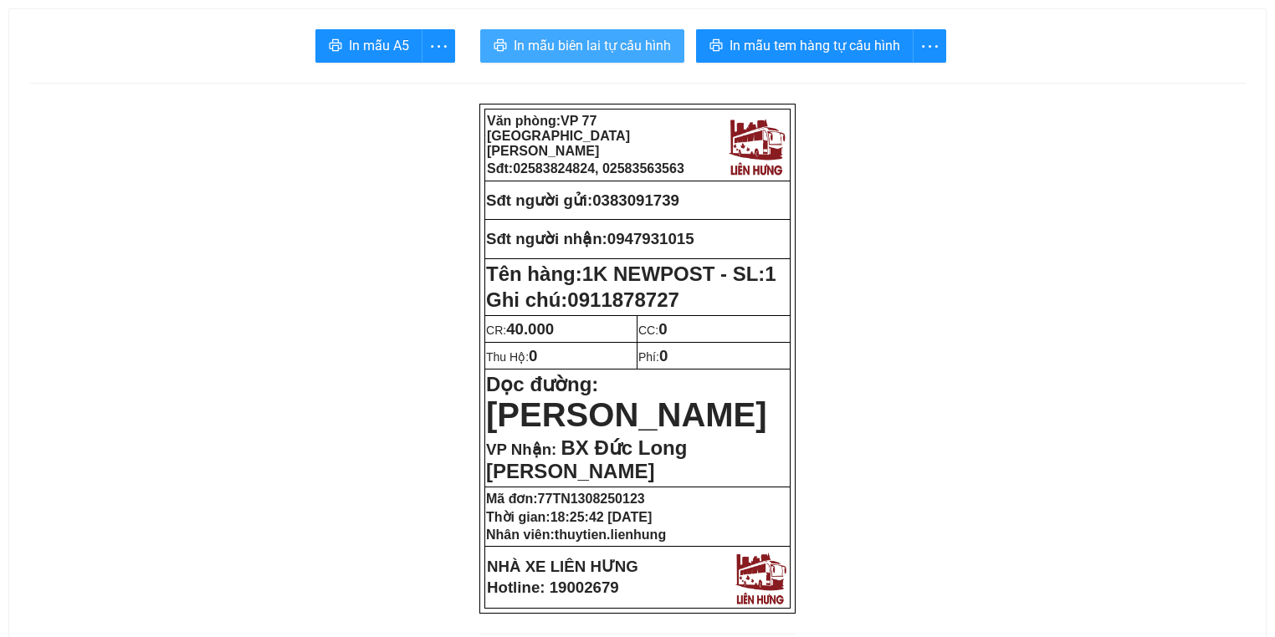
click at [608, 47] on span "In mẫu biên lai tự cấu hình" at bounding box center [592, 45] width 157 height 21
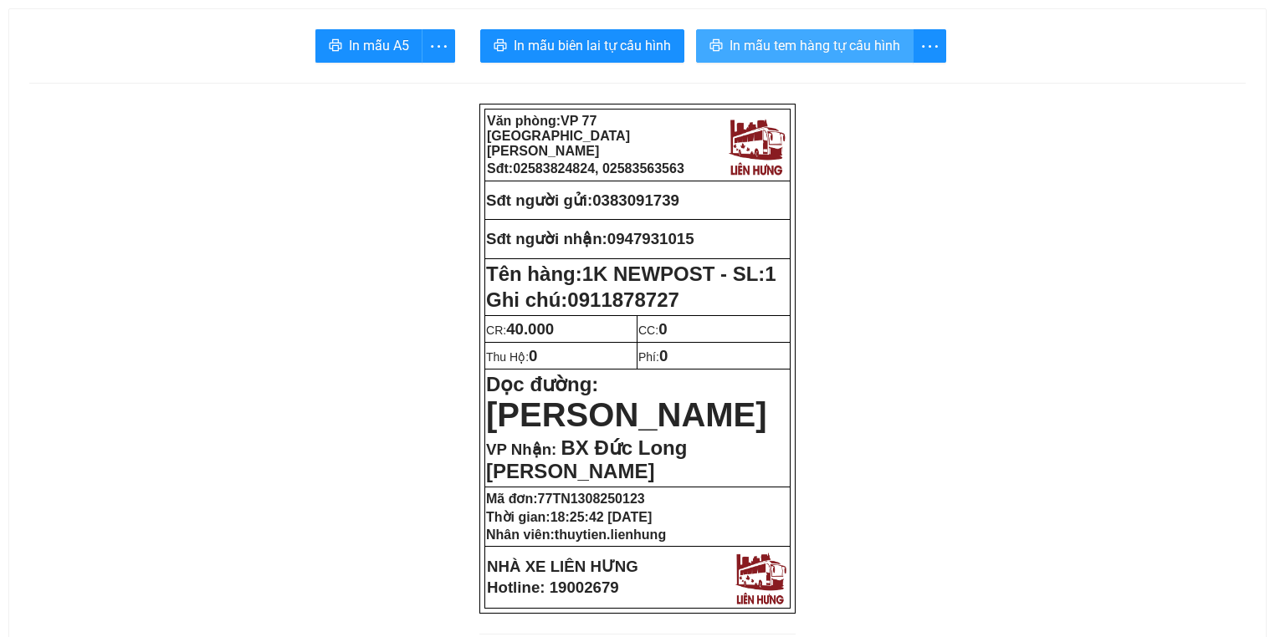
click at [806, 45] on span "In mẫu tem hàng tự cấu hình" at bounding box center [814, 45] width 171 height 21
